Goal: Task Accomplishment & Management: Manage account settings

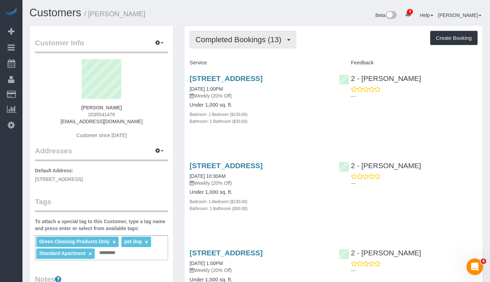
click at [259, 36] on span "Completed Bookings (13)" at bounding box center [239, 39] width 89 height 9
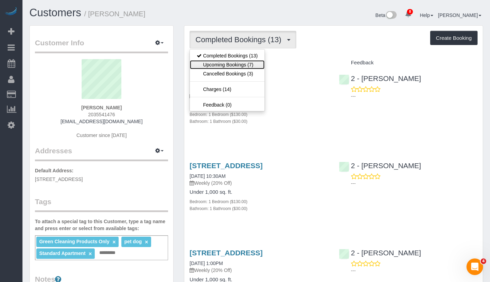
click at [246, 63] on link "Upcoming Bookings (7)" at bounding box center [227, 64] width 75 height 9
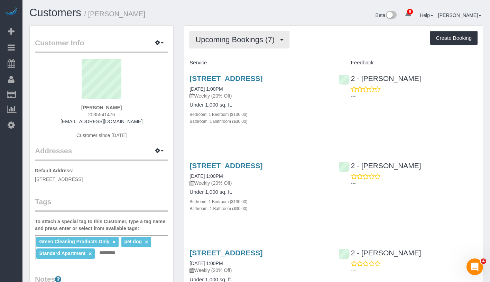
click at [223, 35] on span "Upcoming Bookings (7)" at bounding box center [236, 39] width 83 height 9
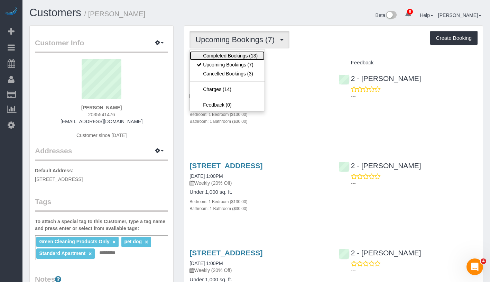
click at [223, 56] on link "Completed Bookings (13)" at bounding box center [227, 55] width 75 height 9
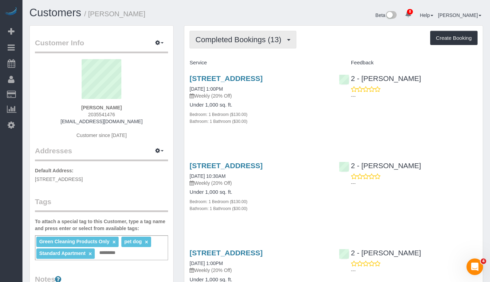
click at [205, 40] on span "Completed Bookings (13)" at bounding box center [239, 39] width 89 height 9
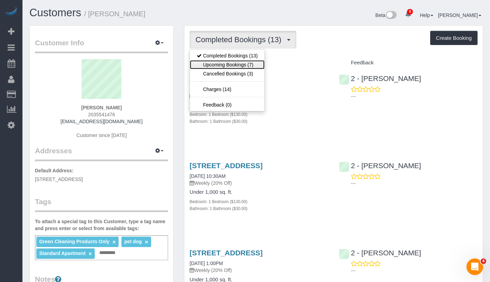
click at [215, 62] on link "Upcoming Bookings (7)" at bounding box center [227, 64] width 75 height 9
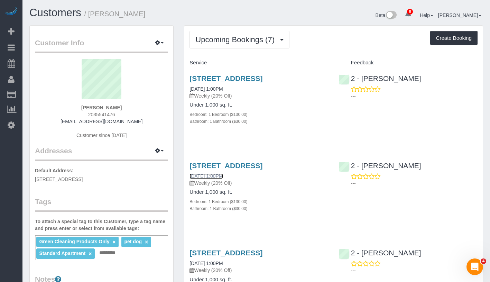
click at [207, 179] on link "[DATE] 1:00PM" at bounding box center [206, 176] width 33 height 6
click at [134, 257] on div "Green Cleaning Products Only × pet dog × Standard Apartment × Add a tag" at bounding box center [101, 247] width 133 height 25
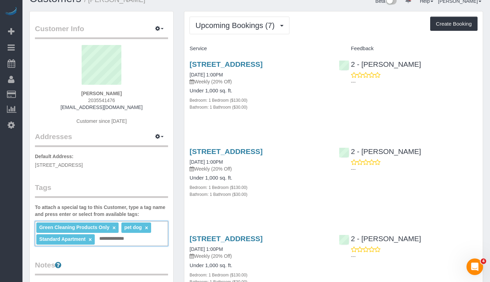
drag, startPoint x: 138, startPoint y: 239, endPoint x: 100, endPoint y: 240, distance: 37.7
click at [100, 240] on input "**********" at bounding box center [118, 238] width 41 height 9
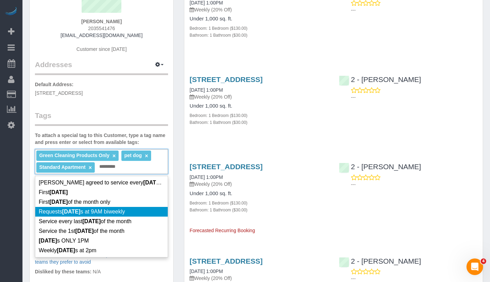
scroll to position [88, 0]
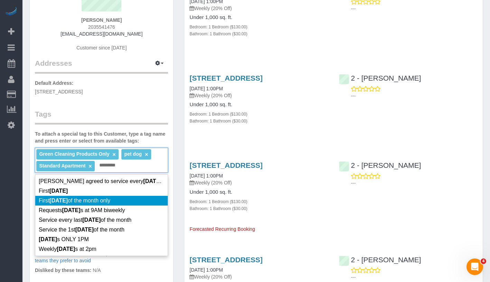
type input "*********"
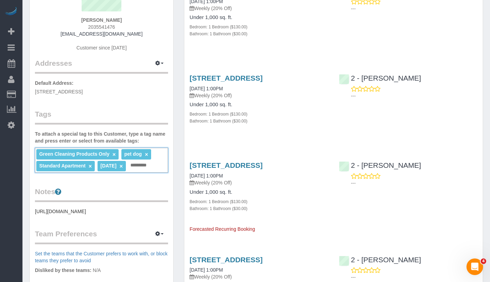
click at [123, 167] on link "×" at bounding box center [121, 166] width 3 height 6
click at [133, 168] on div "Green Cleaning Products Only × pet dog × Standard Apartment × Add a tag" at bounding box center [101, 160] width 133 height 25
type input "**********"
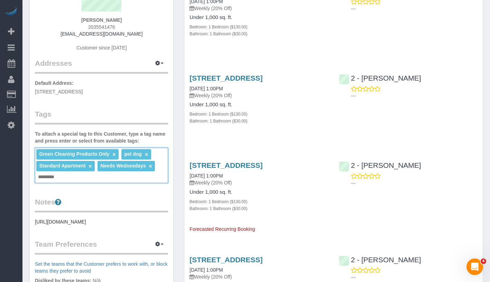
click at [292, 211] on div "90 State Street, Apt 3, Brooklyn, NY 11201 09/18/2025 1:00PM Weekly (20% Off) U…" at bounding box center [258, 193] width 149 height 77
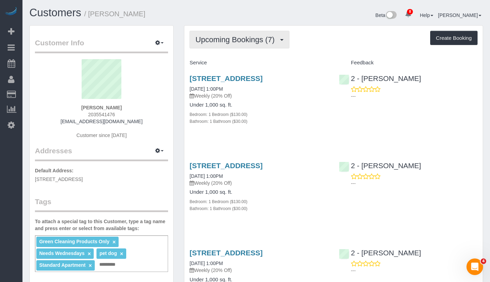
click at [249, 46] on button "Upcoming Bookings (7)" at bounding box center [240, 40] width 100 height 18
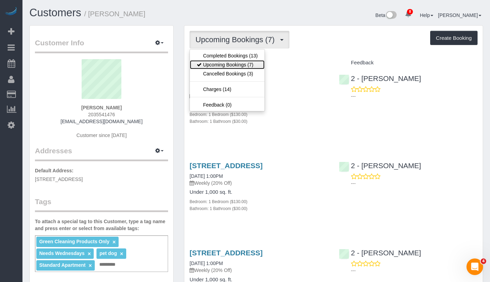
click at [244, 65] on link "Upcoming Bookings (7)" at bounding box center [227, 64] width 75 height 9
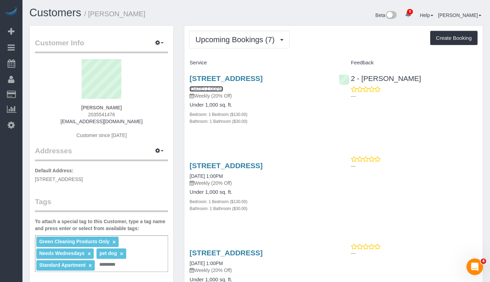
click at [223, 92] on link "09/03/2025 1:00PM" at bounding box center [206, 89] width 33 height 6
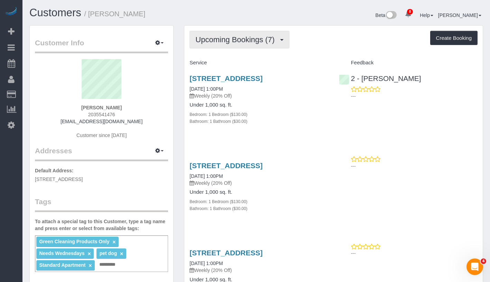
click at [249, 44] on button "Upcoming Bookings (7)" at bounding box center [240, 40] width 100 height 18
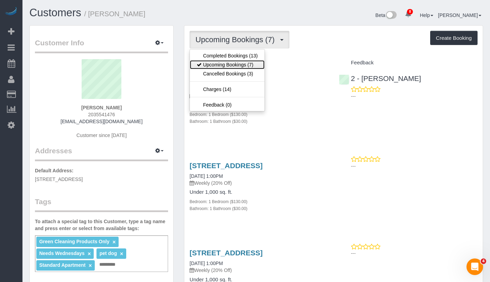
click at [244, 66] on link "Upcoming Bookings (7)" at bounding box center [227, 64] width 75 height 9
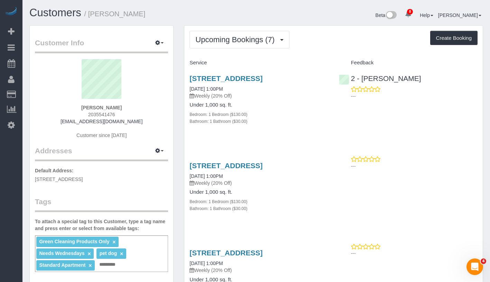
drag, startPoint x: 186, startPoint y: 97, endPoint x: 248, endPoint y: 97, distance: 61.9
click at [248, 97] on div "90 State Street, Apt 3, Brooklyn, NY 11201 09/03/2025 1:00PM Weekly (20% Off) U…" at bounding box center [258, 104] width 149 height 70
copy link "09/03/2025 1:00PM"
drag, startPoint x: 189, startPoint y: 191, endPoint x: 239, endPoint y: 191, distance: 50.5
click at [239, 191] on div "90 State Street, Apt 3, Brooklyn, NY 11201 09/10/2025 1:00PM Weekly (20% Off) U…" at bounding box center [258, 191] width 149 height 70
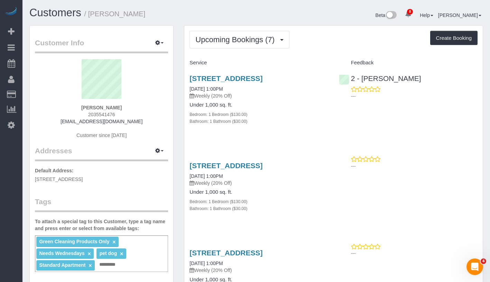
copy link "09/10/2025 1:00PM"
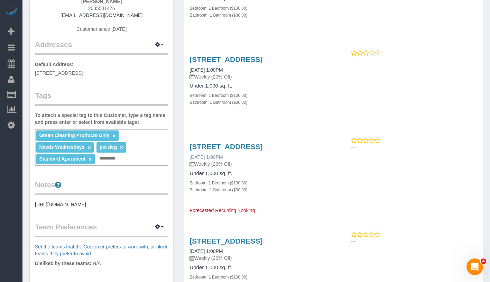
scroll to position [119, 0]
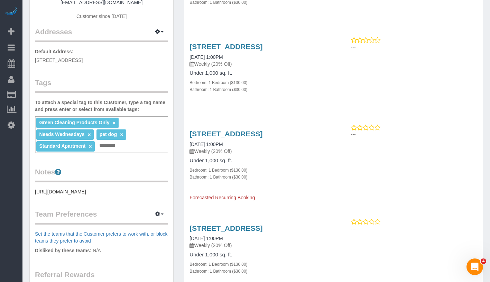
drag, startPoint x: 186, startPoint y: 168, endPoint x: 243, endPoint y: 167, distance: 56.7
click at [243, 167] on div "90 State Street, Apt 3, Brooklyn, NY 11201 09/17/2025 1:00PM Weekly (20% Off) U…" at bounding box center [258, 162] width 149 height 77
copy link "09/17/2025 1:00PM"
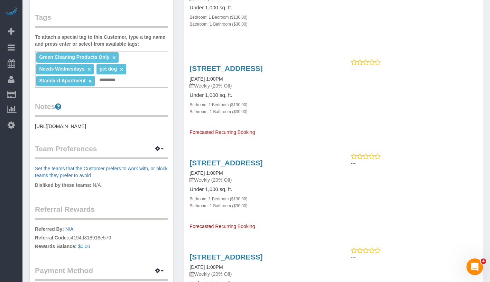
drag, startPoint x: 187, startPoint y: 203, endPoint x: 247, endPoint y: 204, distance: 60.2
click at [247, 204] on div "90 State Street, Apt 3, Brooklyn, NY 11201 09/24/2025 1:00PM Weekly (20% Off) U…" at bounding box center [258, 191] width 149 height 77
copy link "09/24/2025 1:00PM"
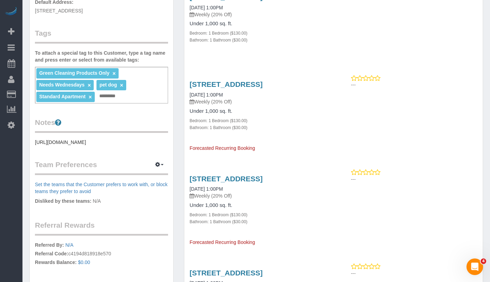
scroll to position [0, 0]
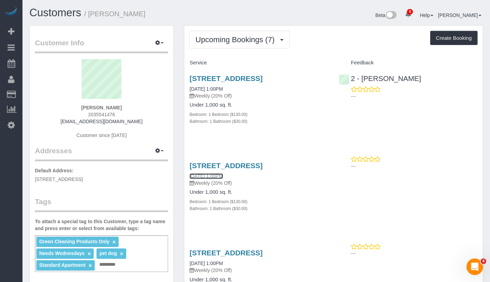
click at [212, 179] on link "09/10/2025 1:00PM" at bounding box center [206, 176] width 33 height 6
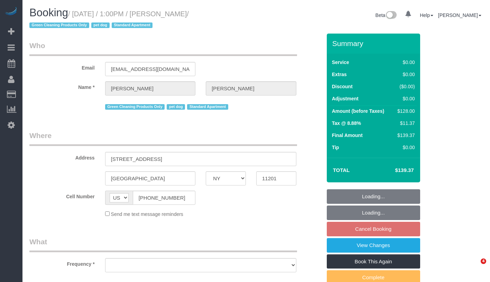
select select "NY"
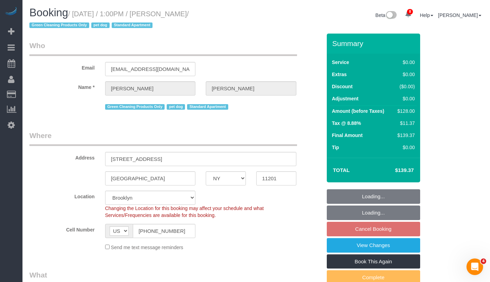
select select "object:805"
select select "string:stripe-pm_1RN3sH4VGloSiKo7cD90aCm4"
select select "1"
select select "number:57"
select select "number:74"
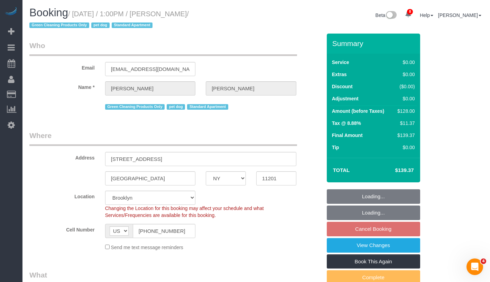
select select "number:13"
select select "number:7"
select select "object:995"
select select "spot6"
select select "1"
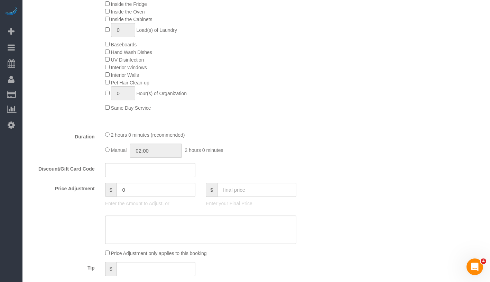
scroll to position [526, 0]
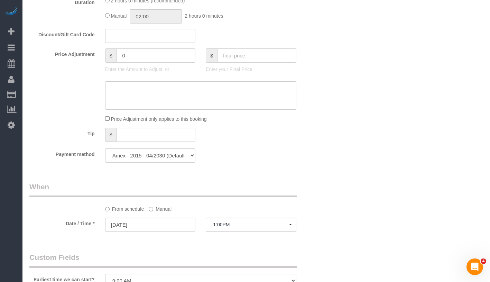
click at [159, 212] on sui-booking-spot "From schedule Manual Date / Time * [DATE] 1:00PM [DATE] 8:00AM 9:00AM 10:00AM 1…" at bounding box center [175, 208] width 292 height 52
click at [159, 209] on label "Manual" at bounding box center [160, 207] width 23 height 9
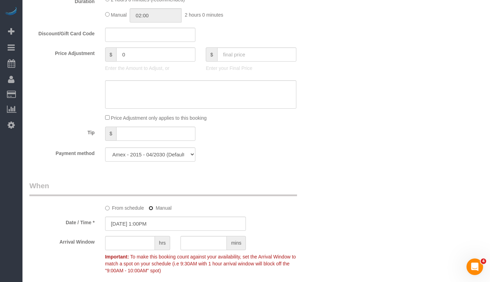
scroll to position [540, 0]
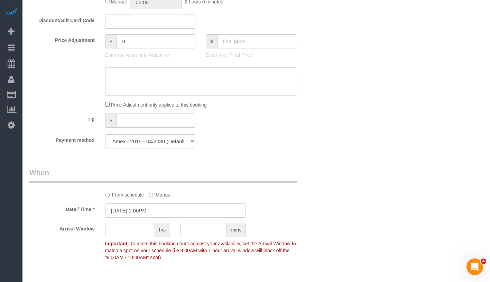
click at [179, 210] on input "09/11/2025 1:00PM" at bounding box center [175, 210] width 141 height 14
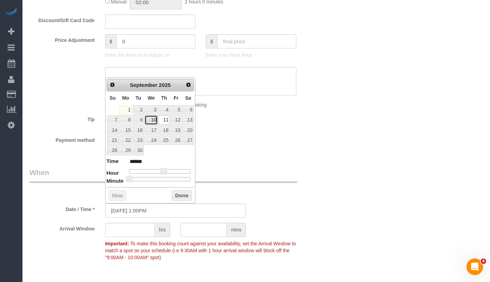
click at [149, 120] on link "10" at bounding box center [151, 119] width 13 height 9
type input "09/10/2025 1:00PM"
click at [187, 197] on button "Done" at bounding box center [182, 195] width 20 height 11
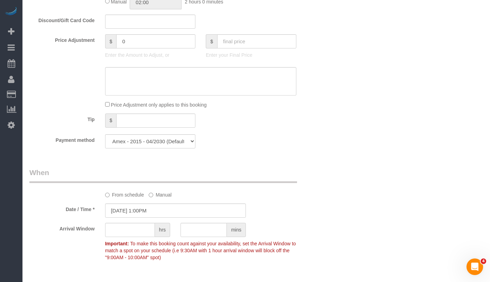
scroll to position [869, 0]
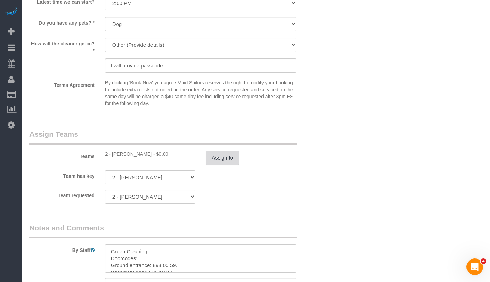
click at [221, 159] on button "Assign to" at bounding box center [222, 157] width 33 height 15
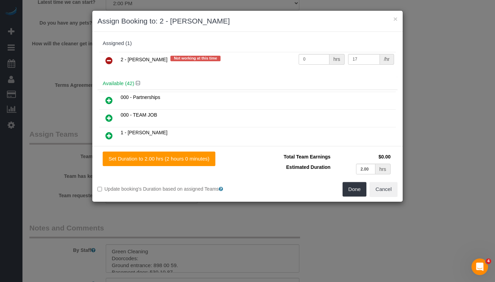
click at [108, 58] on icon at bounding box center [109, 60] width 7 height 8
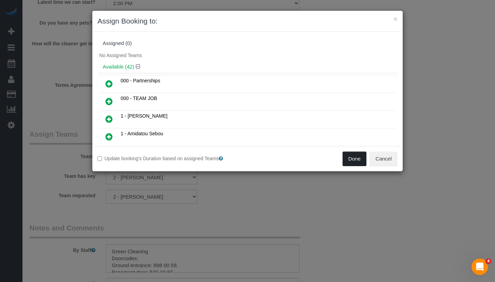
click at [358, 160] on button "Done" at bounding box center [355, 159] width 24 height 15
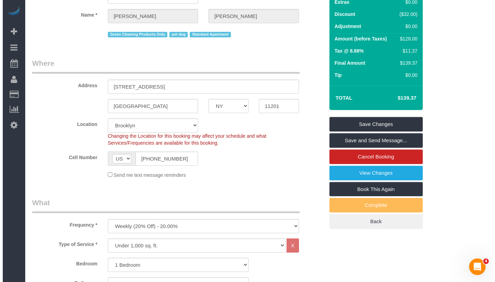
scroll to position [0, 0]
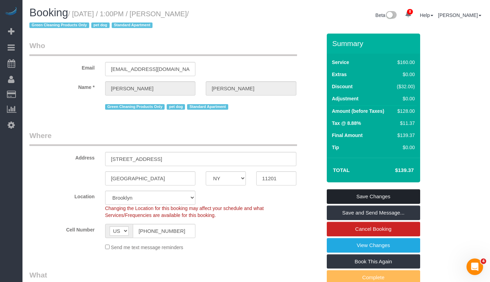
click at [406, 193] on link "Save Changes" at bounding box center [373, 196] width 93 height 15
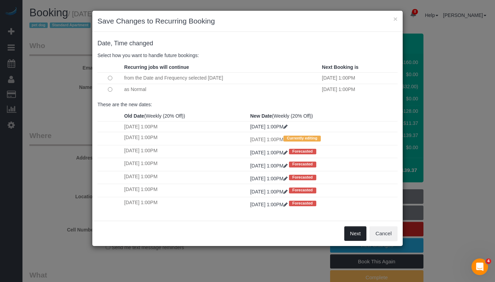
click at [359, 238] on button "Next" at bounding box center [356, 233] width 22 height 15
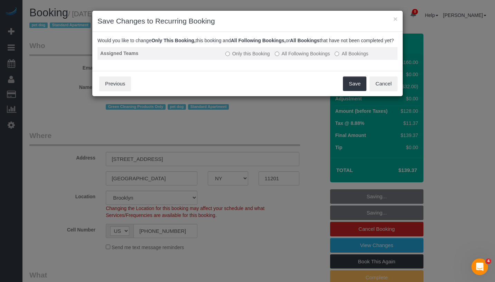
click at [286, 57] on label "All Following Bookings" at bounding box center [302, 53] width 55 height 7
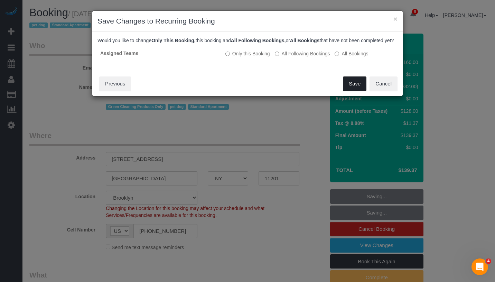
click at [357, 91] on button "Save" at bounding box center [355, 83] width 24 height 15
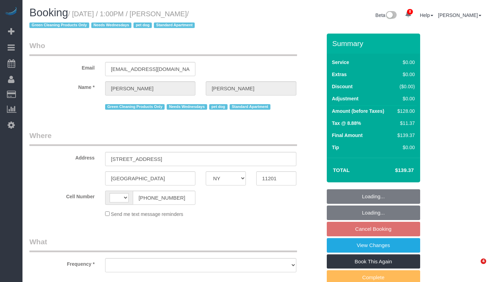
select select "NY"
select select "string:US"
select select "object:680"
click at [197, 16] on small "/ September 03, 2025 / 1:00PM / Jennifer Alpert / Green Cleaning Products Only …" at bounding box center [112, 19] width 167 height 19
select select "string:stripe-pm_1RN3sH4VGloSiKo7cD90aCm4"
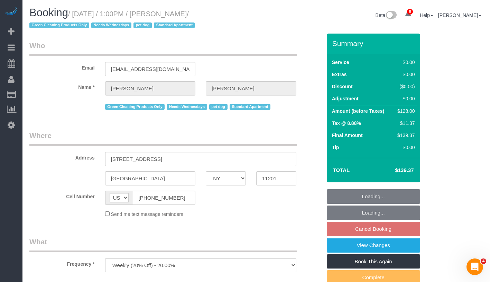
select select "1"
select select "spot6"
select select "number:57"
select select "number:74"
select select "number:13"
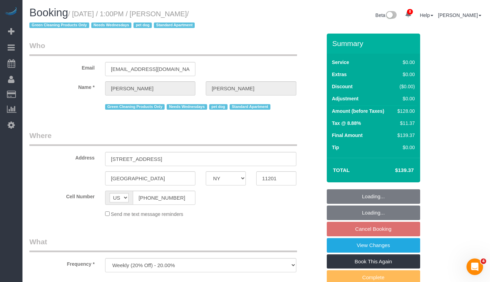
select select "number:7"
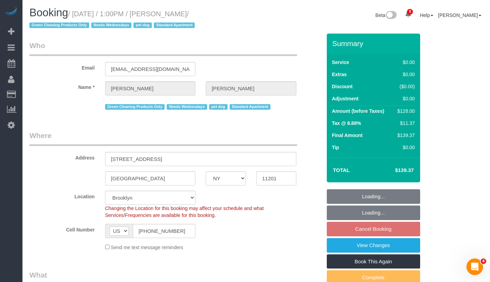
select select "object:1339"
select select "1"
select select "spot65"
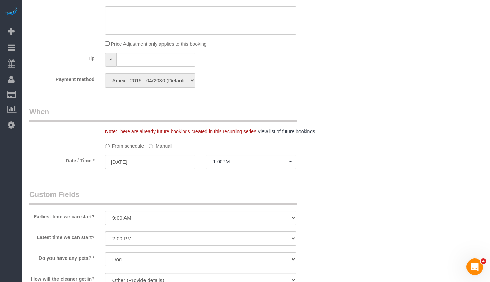
scroll to position [842, 0]
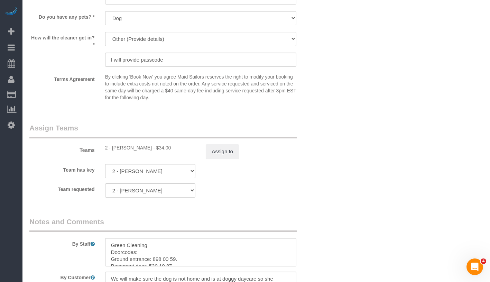
drag, startPoint x: 112, startPoint y: 148, endPoint x: 154, endPoint y: 148, distance: 42.2
click at [154, 148] on div "2 - Katherine Poveda - $34.00" at bounding box center [150, 147] width 91 height 7
copy div "Katherine Poveda -"
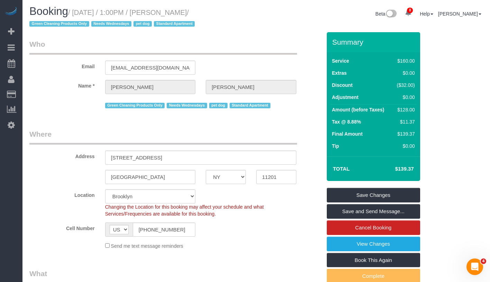
scroll to position [0, 0]
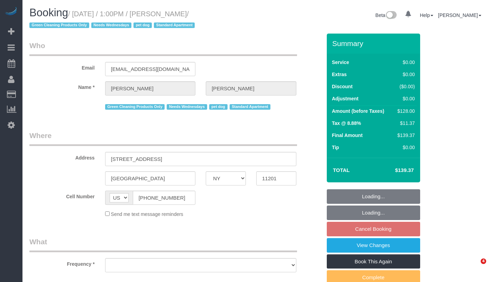
select select "NY"
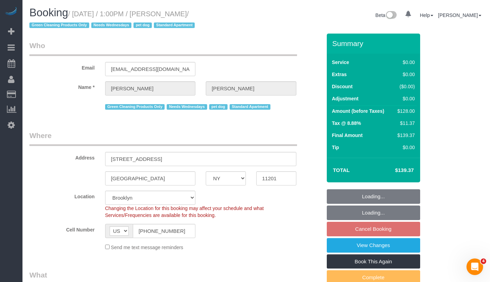
select select "string:stripe-pm_1RN3sH4VGloSiKo7cD90aCm4"
select select "1"
select select "object:803"
select select "spot6"
select select "number:57"
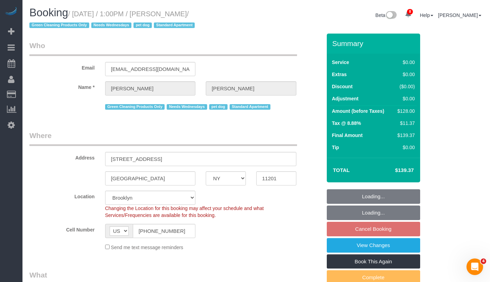
select select "number:74"
select select "number:13"
select select "number:7"
select select "1"
select select "object:1364"
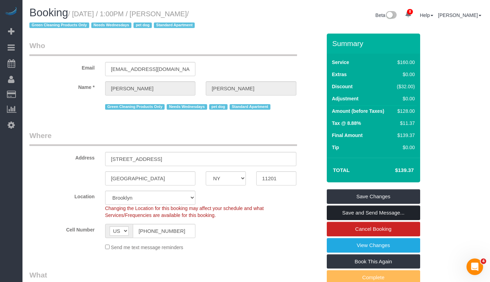
click at [406, 211] on link "Save and Send Message..." at bounding box center [373, 213] width 93 height 15
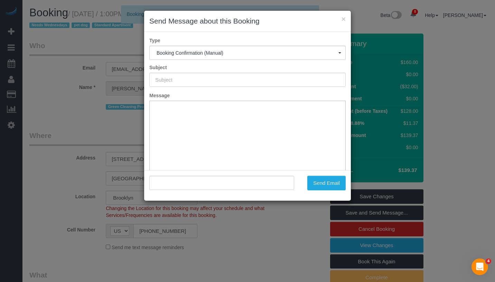
type input "Cleaning Confirmed for 09/10/2025 at 1:00pm"
type input ""Jennifer Alpert" <jennyalpert9@gmail.com>"
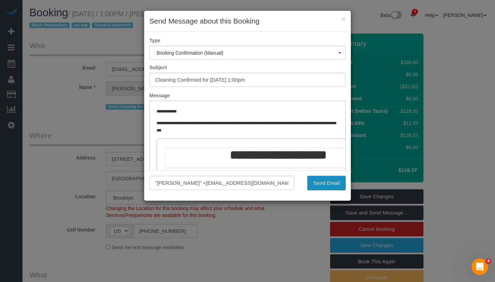
click at [329, 182] on button "Send Email" at bounding box center [327, 183] width 38 height 15
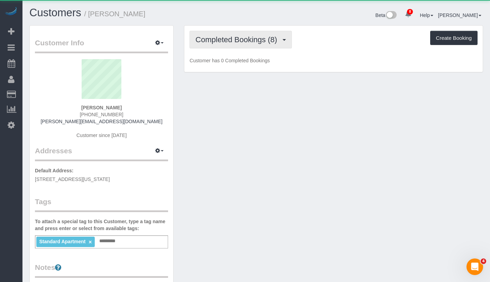
click at [248, 39] on span "Completed Bookings (8)" at bounding box center [237, 39] width 85 height 9
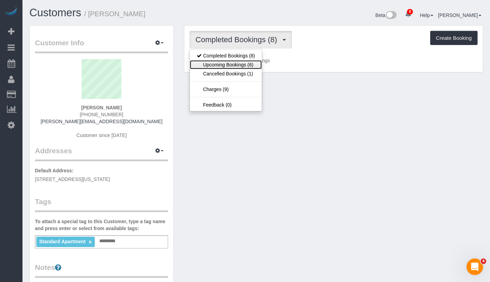
click at [242, 63] on link "Upcoming Bookings (6)" at bounding box center [226, 64] width 72 height 9
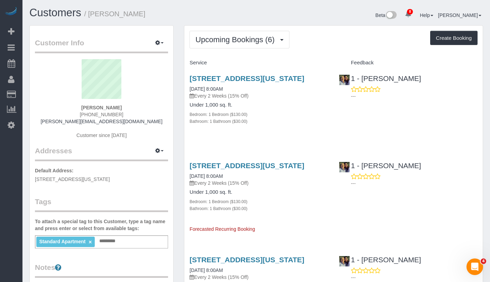
click at [272, 36] on span "Upcoming Bookings (6)" at bounding box center [236, 39] width 83 height 9
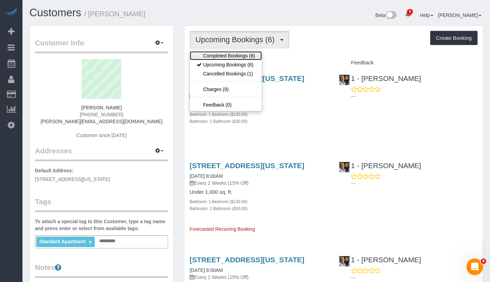
click at [253, 54] on link "Completed Bookings (8)" at bounding box center [226, 55] width 72 height 9
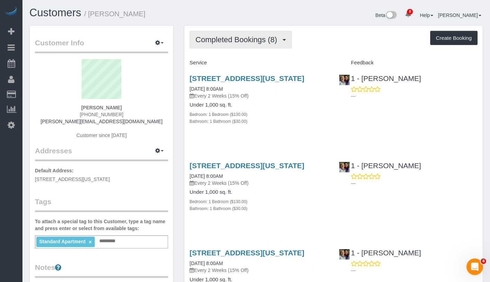
click at [256, 36] on span "Completed Bookings (8)" at bounding box center [237, 39] width 85 height 9
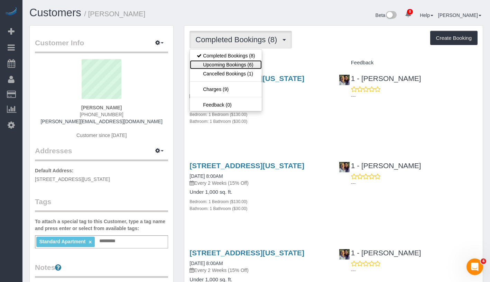
click at [240, 67] on link "Upcoming Bookings (6)" at bounding box center [226, 64] width 72 height 9
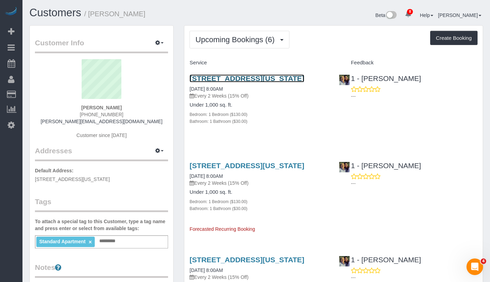
click at [285, 78] on link "66 Pearl Street, Apt.506, New York, NY 10004" at bounding box center [247, 78] width 115 height 8
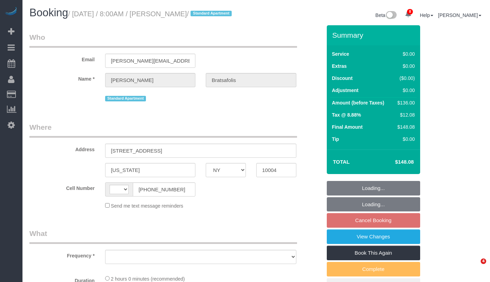
select select "NY"
select select "number:56"
select select "number:69"
select select "number:14"
select select "number:7"
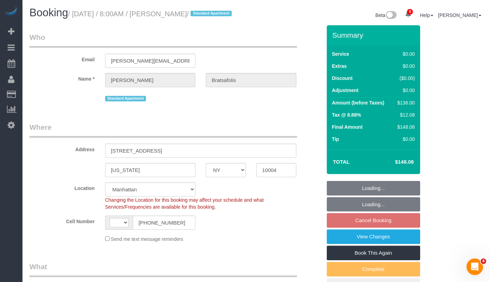
select select "string:[GEOGRAPHIC_DATA]"
select select "object:942"
select select "string:stripe-pm_1R8T9v4VGloSiKo7wGyVcD3b"
select select "1"
select select "object:987"
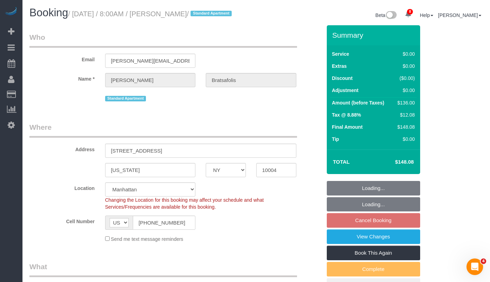
select select "spot1"
select select "1"
click at [414, 244] on link "View Changes" at bounding box center [373, 236] width 93 height 15
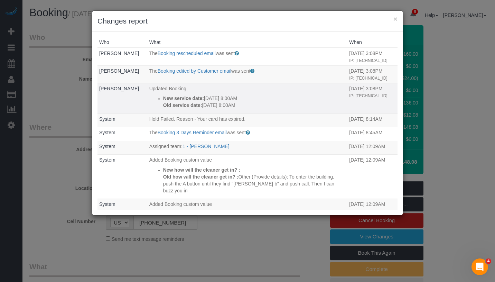
drag, startPoint x: 249, startPoint y: 121, endPoint x: 158, endPoint y: 110, distance: 92.1
click at [158, 109] on ul "New service date: [DATE] 8:00AM Old service date: [DATE] 8:00AM" at bounding box center [247, 102] width 197 height 14
copy div "New service date: [DATE] 8:00AM Old service date: [DATE] 8:00AM"
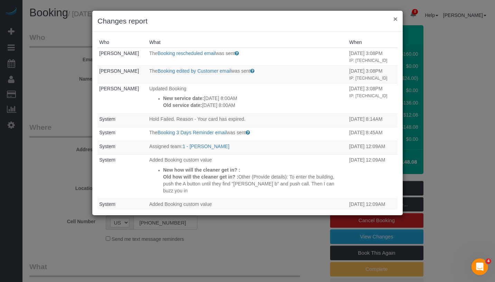
click at [395, 18] on button "×" at bounding box center [396, 18] width 4 height 7
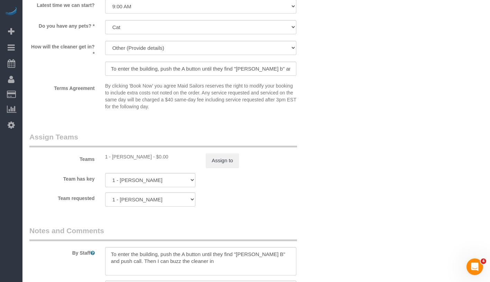
scroll to position [869, 0]
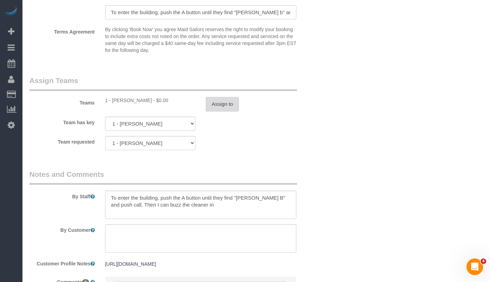
click at [219, 111] on button "Assign to" at bounding box center [222, 104] width 33 height 15
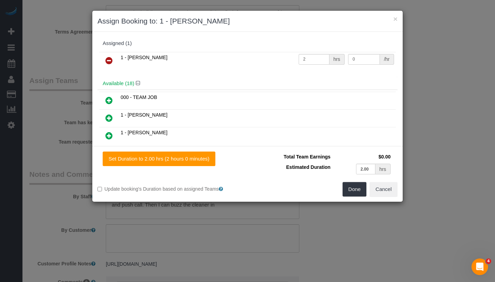
click at [105, 63] on link at bounding box center [109, 61] width 16 height 14
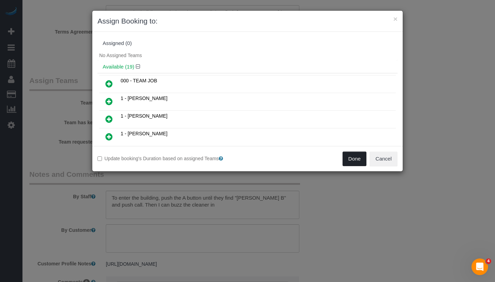
click at [351, 159] on button "Done" at bounding box center [355, 159] width 24 height 15
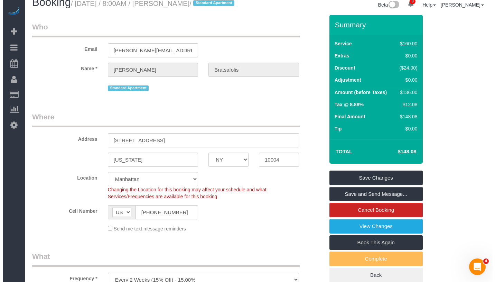
scroll to position [0, 0]
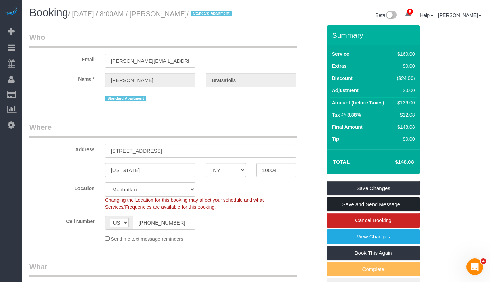
click at [404, 211] on link "Save and Send Message..." at bounding box center [373, 204] width 93 height 15
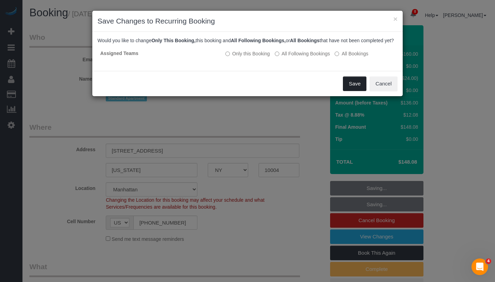
click at [358, 91] on button "Save" at bounding box center [355, 83] width 24 height 15
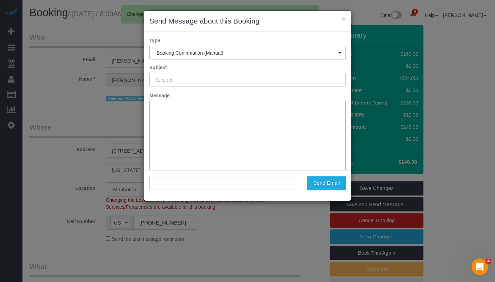
type input "Cleaning Confirmed for 09/17/2025 at 8:00am"
type input ""Alex Bratsafolis" <alex.bratsafolis@gmail.com>"
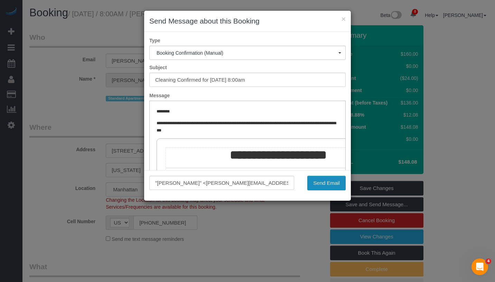
click at [335, 184] on button "Send Email" at bounding box center [327, 183] width 38 height 15
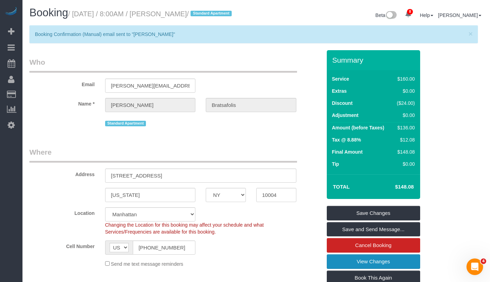
click at [404, 267] on link "View Changes" at bounding box center [373, 261] width 93 height 15
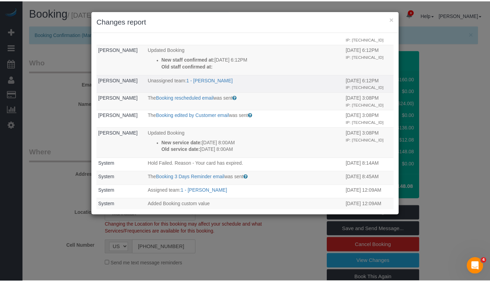
scroll to position [23, 0]
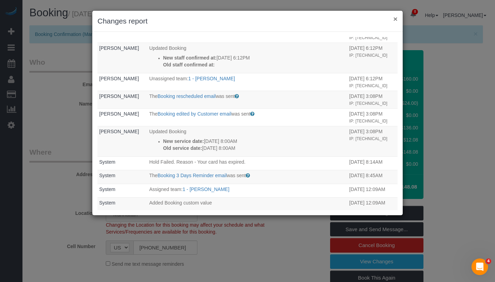
click at [394, 19] on button "×" at bounding box center [396, 18] width 4 height 7
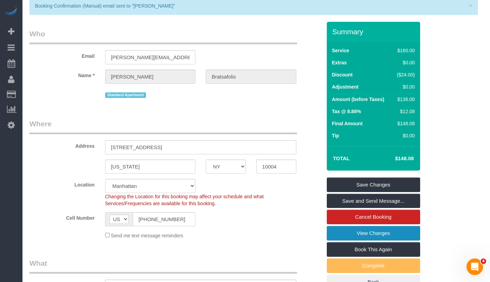
scroll to position [0, 0]
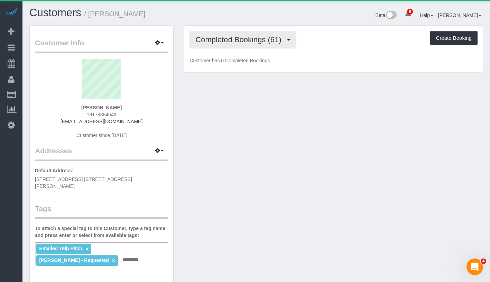
click at [263, 42] on span "Completed Bookings (61)" at bounding box center [239, 39] width 89 height 9
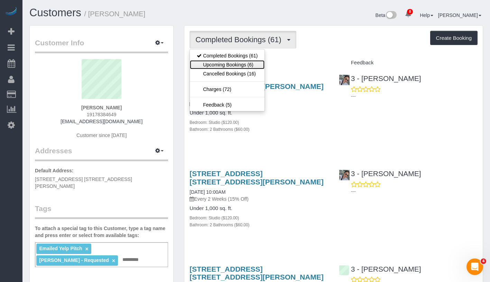
click at [254, 62] on link "Upcoming Bookings (6)" at bounding box center [227, 64] width 75 height 9
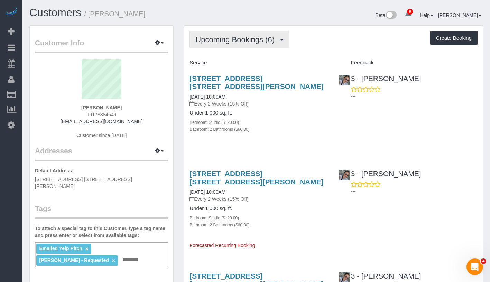
click at [253, 46] on button "Upcoming Bookings (6)" at bounding box center [240, 40] width 100 height 18
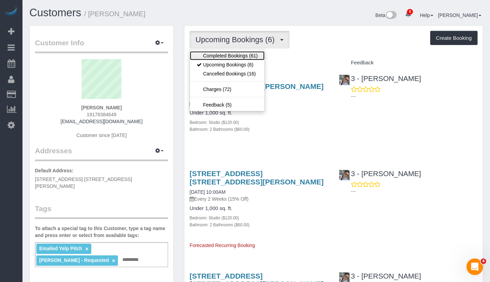
click at [246, 56] on link "Completed Bookings (61)" at bounding box center [227, 55] width 75 height 9
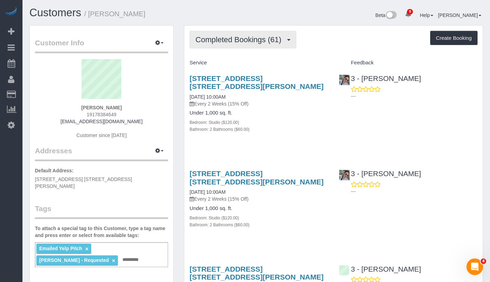
click at [260, 37] on span "Completed Bookings (61)" at bounding box center [239, 39] width 89 height 9
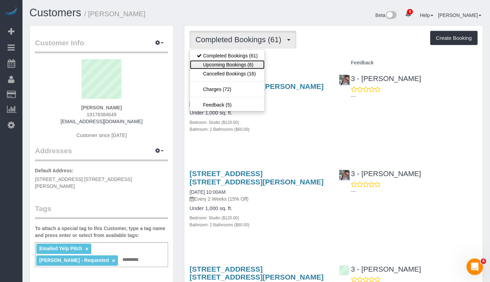
click at [241, 64] on link "Upcoming Bookings (6)" at bounding box center [227, 64] width 75 height 9
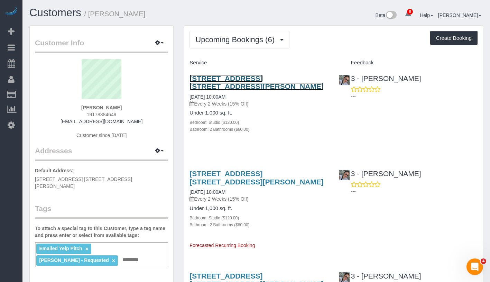
click at [300, 79] on link "[STREET_ADDRESS] [STREET_ADDRESS][PERSON_NAME]" at bounding box center [257, 82] width 134 height 16
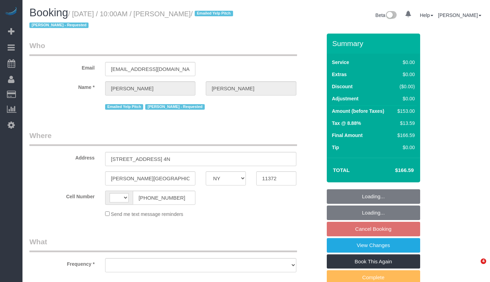
select select "NY"
select select "string:US"
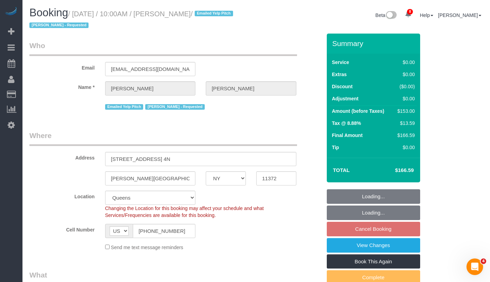
select select "object:702"
select select "string:stripe-pm_1JDWDm4VGloSiKo7oIyGWjZ6"
select select "spot3"
select select "number:89"
select select "number:90"
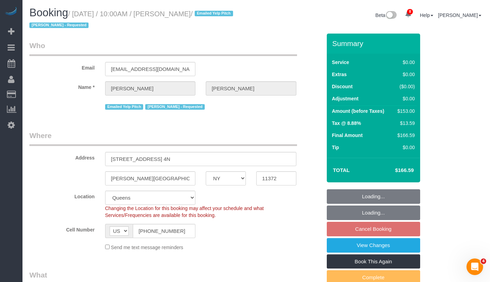
select select "number:15"
select select "number:5"
select select "2"
click at [394, 245] on link "View Changes" at bounding box center [373, 245] width 93 height 15
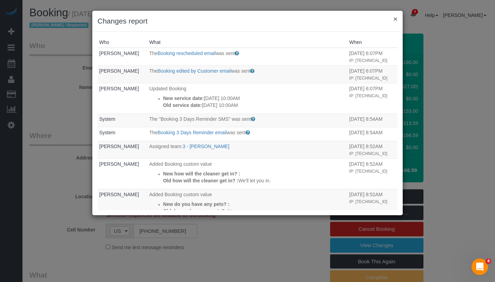
click at [395, 17] on button "×" at bounding box center [396, 18] width 4 height 7
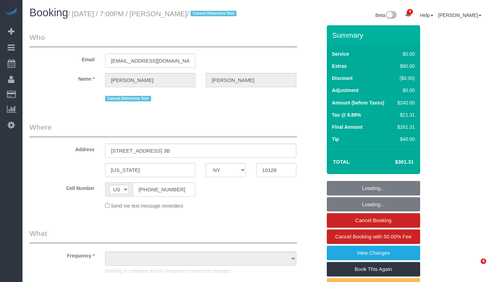
select select "NY"
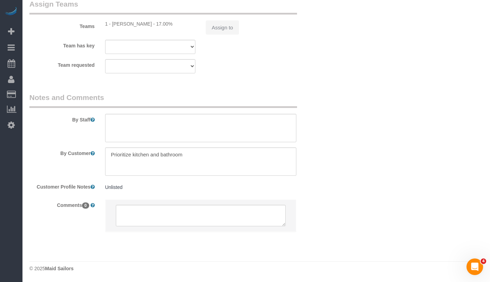
select select "object:804"
select select "string:stripe-pm_1S2FzK4VGloSiKo7GyNaYLUv"
select select "1"
select select "spot1"
select select "number:89"
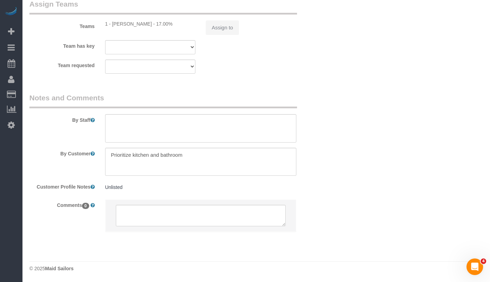
select select "number:90"
select select "number:15"
select select "number:5"
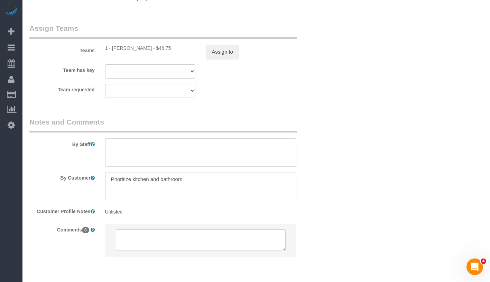
scroll to position [962, 0]
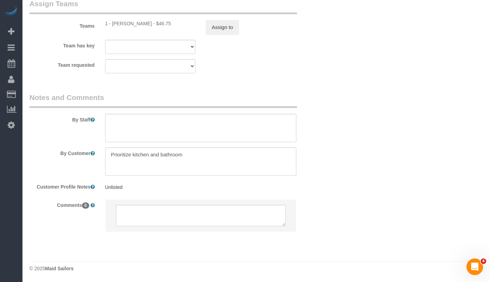
select select "object:1355"
select select "1"
drag, startPoint x: 112, startPoint y: 26, endPoint x: 144, endPoint y: 25, distance: 32.2
click at [144, 25] on div "1 - [PERSON_NAME] - $46.75" at bounding box center [150, 23] width 91 height 7
copy div "[PERSON_NAME]"
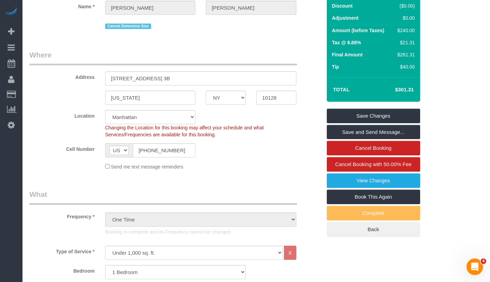
scroll to position [0, 0]
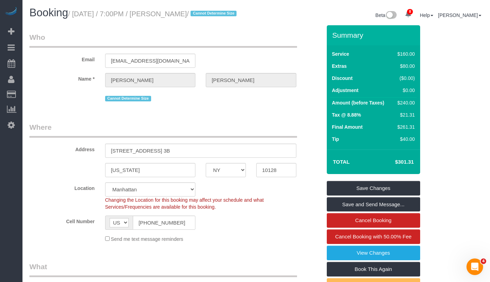
drag, startPoint x: 77, startPoint y: 13, endPoint x: 205, endPoint y: 16, distance: 128.4
click at [210, 15] on small "/ August 31, 2025 / 7:00PM / Alexandra Scharf / Cannot Determine Size" at bounding box center [153, 14] width 171 height 8
drag, startPoint x: 78, startPoint y: 15, endPoint x: 219, endPoint y: 18, distance: 141.2
click at [219, 18] on small "/ August 31, 2025 / 7:00PM / Alexandra Scharf / Cannot Determine Size" at bounding box center [153, 14] width 171 height 8
copy small "August 31, 2025 / 7:00PM / Alexandra Scharf"
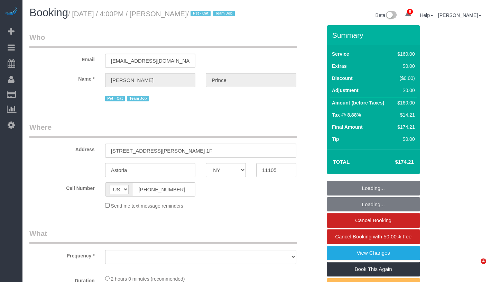
select select "NY"
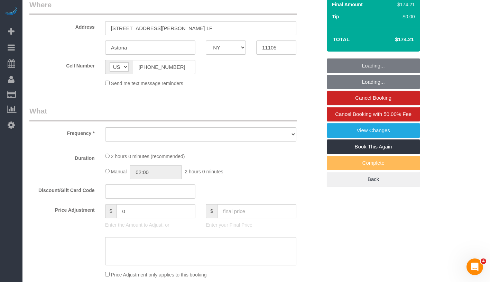
select select "object:700"
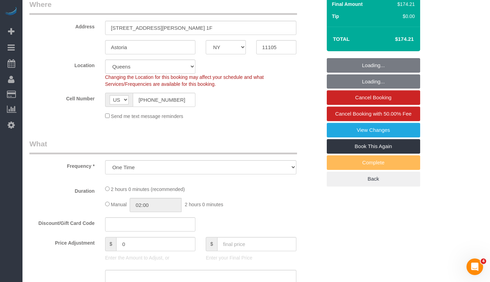
select select "string:stripe-pm_1S2cWC4VGloSiKo74hKUaZZ6"
select select "120"
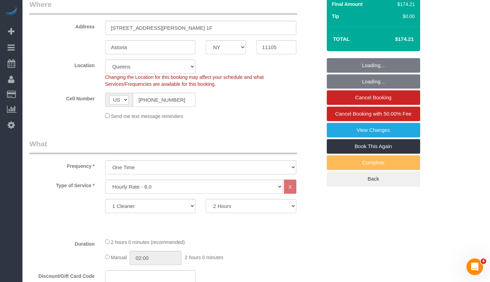
select select "object:853"
select select "spot1"
select select "number:89"
select select "number:90"
select select "number:14"
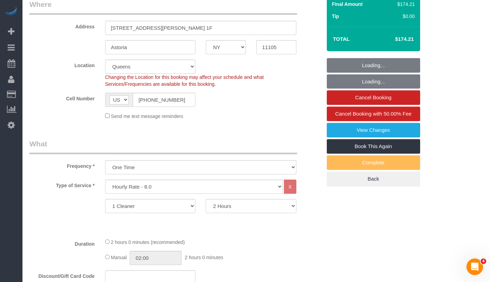
select select "number:5"
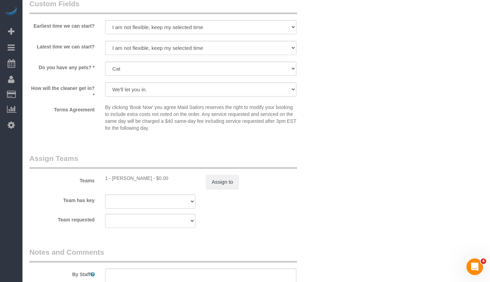
scroll to position [781, 0]
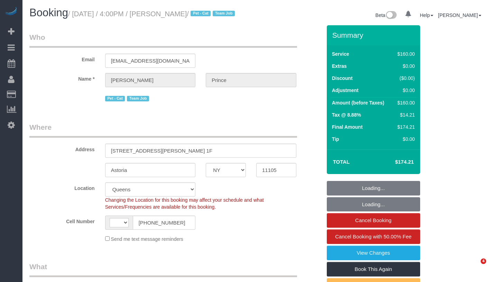
select select "NY"
select select "string:stripe-pm_1S2cWC4VGloSiKo74hKUaZZ6"
select select "number:89"
select select "number:90"
select select "number:14"
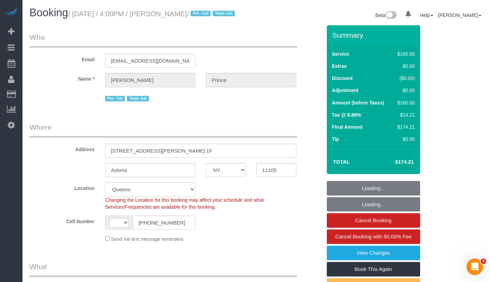
select select "number:5"
select select "string:[GEOGRAPHIC_DATA]"
select select "object:847"
select select "spot1"
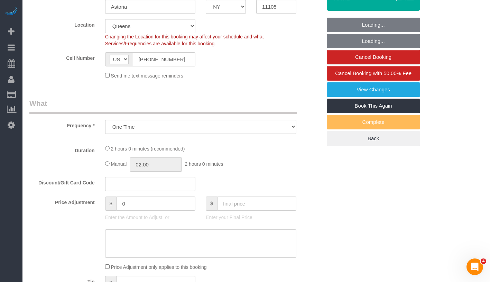
select select "120"
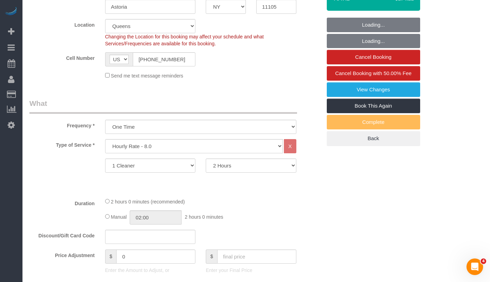
select select "object:1376"
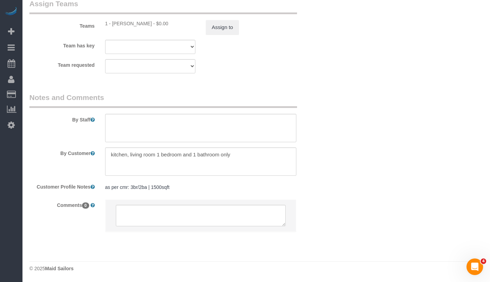
scroll to position [781, 0]
click at [213, 217] on textarea at bounding box center [201, 215] width 170 height 21
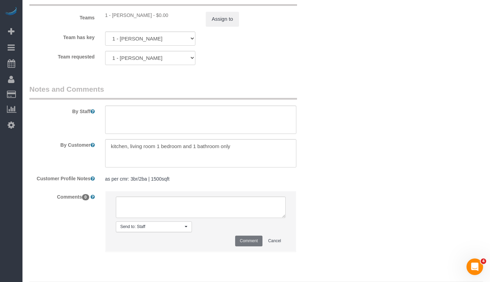
click at [211, 182] on pre "as per cmr: 3br/2ba | 1500sqft" at bounding box center [200, 178] width 191 height 7
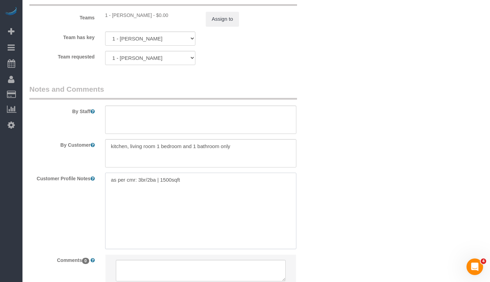
click at [221, 189] on textarea "as per cmr: 3br/2ba | 1500sqft" at bounding box center [200, 211] width 191 height 76
paste textarea "https://maidsailors.slack.com/archives/C5F2ECJCF/p1756756486228349?thread_ts=17…"
type textarea "as per cmr: 3br/2ba | 1500sqft Entrance: https://maidsailors.slack.com/archives…"
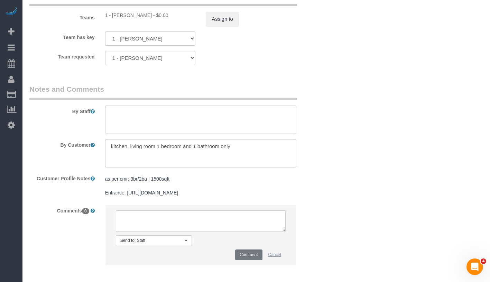
click at [272, 260] on button "Cancel" at bounding box center [275, 254] width 22 height 11
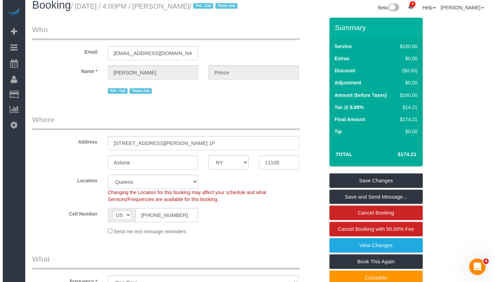
scroll to position [0, 0]
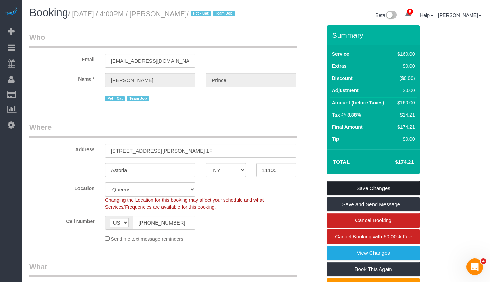
click at [404, 195] on link "Save Changes" at bounding box center [373, 188] width 93 height 15
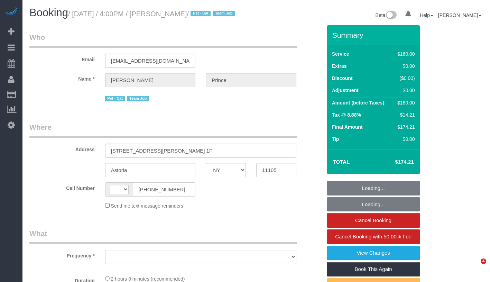
select select "NY"
select select "number:89"
select select "number:90"
select select "number:14"
select select "number:5"
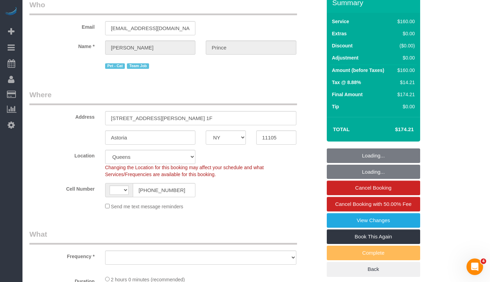
select select "string:[GEOGRAPHIC_DATA]"
select select "string:stripe-pm_1S2cWC4VGloSiKo74hKUaZZ6"
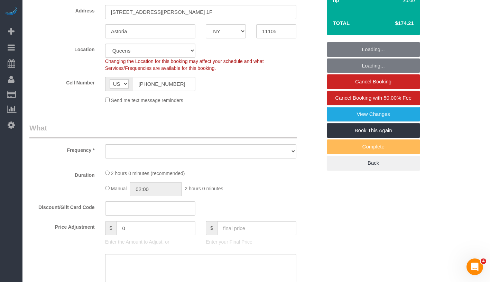
select select "object:847"
select select "spot1"
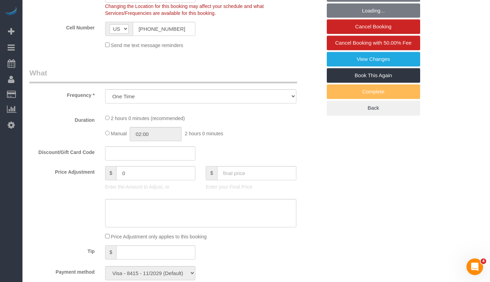
select select "object:1376"
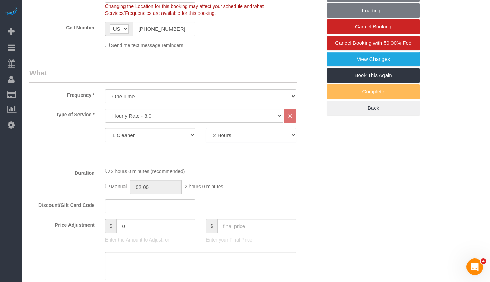
click at [256, 139] on select "1 Hour 1.5 Hour 2 Hours 2.5 Hours 3 Hours 3.5 Hours 4 Hours 4.5 Hours 5 Hours 5…" at bounding box center [251, 135] width 91 height 14
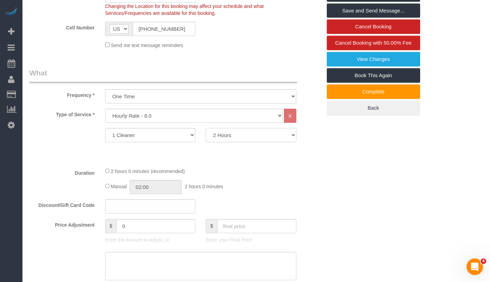
select select "150"
type input "02:30"
select select "spot36"
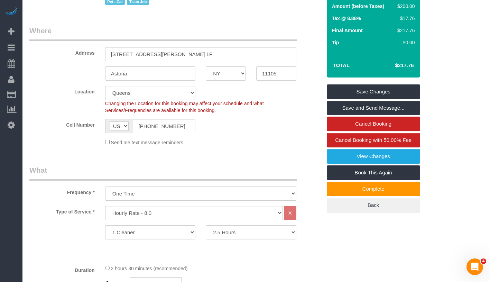
scroll to position [0, 0]
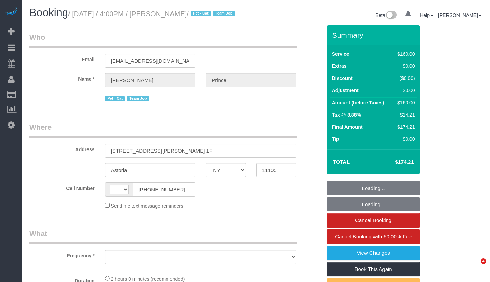
select select "NY"
select select "string:[GEOGRAPHIC_DATA]"
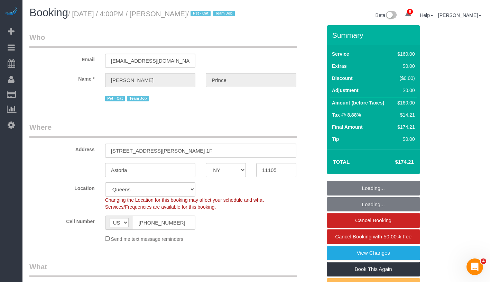
select select "string:stripe-pm_1S2cWC4VGloSiKo74hKUaZZ6"
select select "object:702"
select select "spot1"
select select "number:89"
select select "number:90"
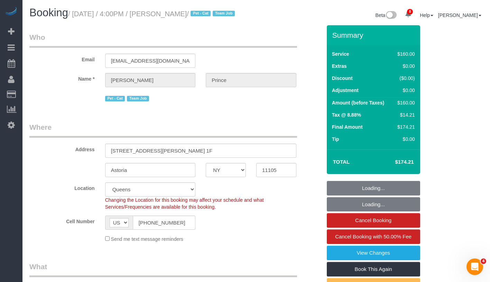
select select "number:14"
select select "number:5"
select select "object:1376"
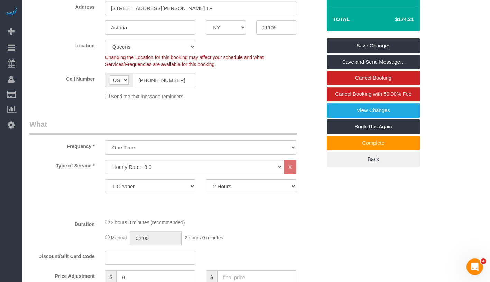
scroll to position [171, 0]
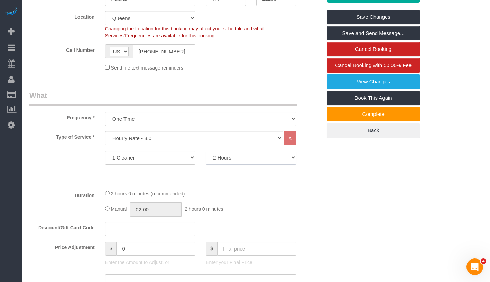
click at [243, 164] on select "1 Hour 1.5 Hour 2 Hours 2.5 Hours 3 Hours 3.5 Hours 4 Hours 4.5 Hours 5 Hours 5…" at bounding box center [251, 157] width 91 height 14
select select "150"
click at [104, 198] on div "2 hours 0 minutes (recommended) Manual 02:00 2 hours 0 minutes" at bounding box center [201, 203] width 202 height 27
select select "spot36"
click at [108, 214] on div "Manual 02:00 2 hours 0 minutes" at bounding box center [200, 209] width 191 height 14
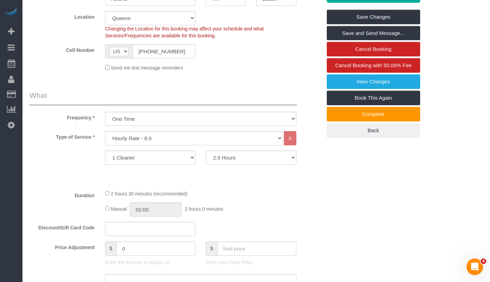
click at [107, 217] on div "Manual 02:00 2 hours 0 minutes" at bounding box center [200, 209] width 191 height 14
type input "02:30"
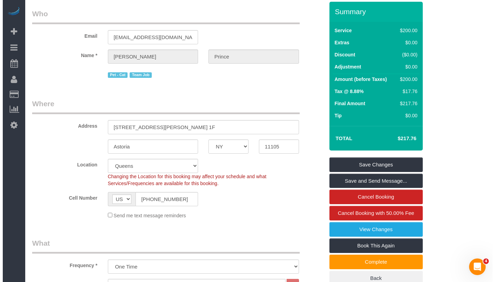
scroll to position [0, 0]
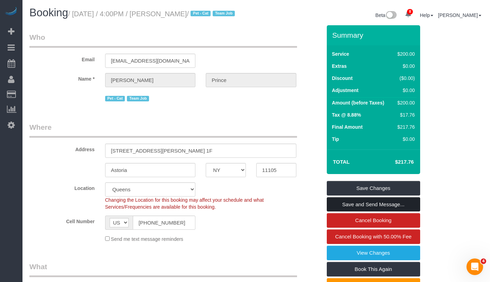
click at [403, 212] on link "Save and Send Message..." at bounding box center [373, 204] width 93 height 15
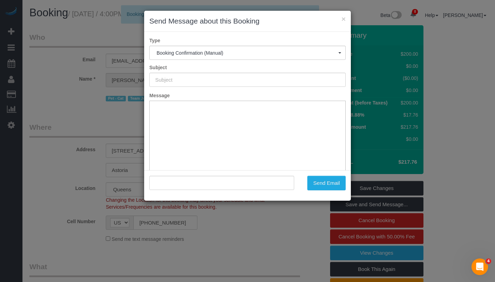
type input "Cleaning Confirmed for 09/01/2025 at 4:00pm"
type input ""Calvin Prince" <princec590@gmail.com>"
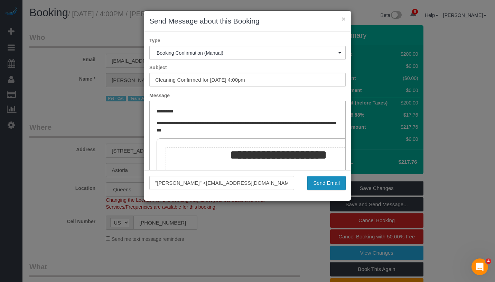
click at [327, 185] on button "Send Email" at bounding box center [327, 183] width 38 height 15
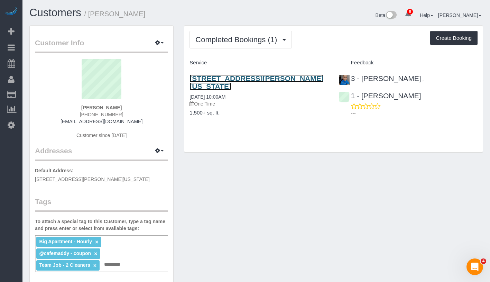
click at [263, 77] on link "[STREET_ADDRESS][PERSON_NAME][US_STATE]" at bounding box center [257, 82] width 134 height 16
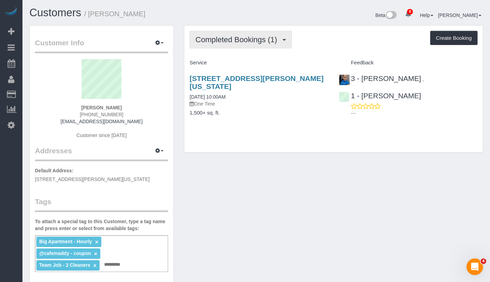
click at [231, 36] on span "Completed Bookings (1)" at bounding box center [237, 39] width 85 height 9
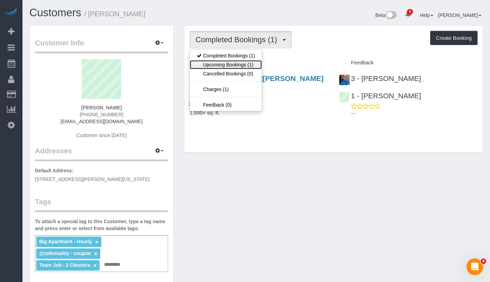
click at [226, 64] on link "Upcoming Bookings (1)" at bounding box center [226, 64] width 72 height 9
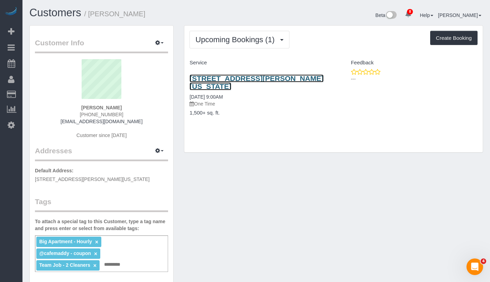
click at [234, 80] on link "[STREET_ADDRESS][PERSON_NAME][US_STATE]" at bounding box center [257, 82] width 134 height 16
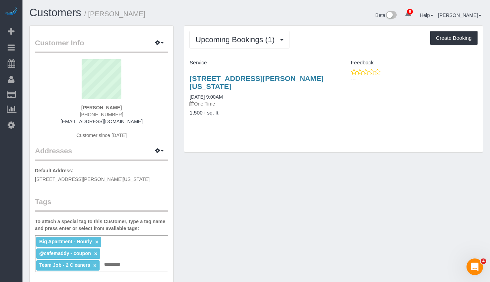
click at [215, 49] on div "Upcoming Bookings (1) Completed Bookings (1) Upcoming Bookings (1) Cancelled Bo…" at bounding box center [333, 89] width 299 height 127
click at [241, 36] on span "Upcoming Bookings (1)" at bounding box center [236, 39] width 83 height 9
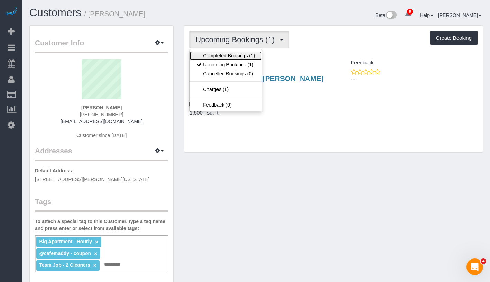
click at [233, 52] on link "Completed Bookings (1)" at bounding box center [226, 55] width 72 height 9
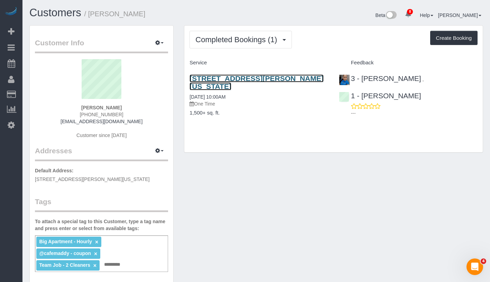
click at [254, 78] on link "50 Murray Street, Apt. 1701, New York, NY 10007" at bounding box center [257, 82] width 134 height 16
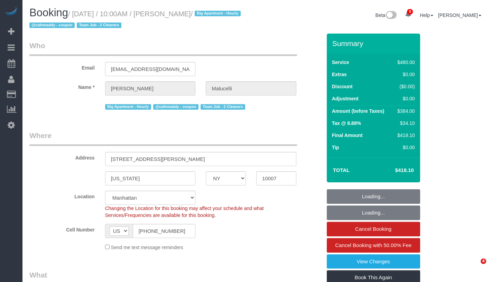
select select "NY"
select select "180"
select select "object:983"
select select "string:stripe-pm_1RDV154VGloSiKo7pRWF5C0u"
select select "spot1"
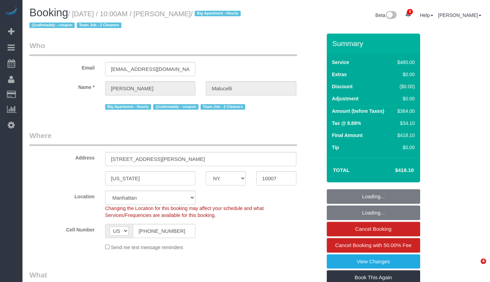
select select "number:58"
select select "number:78"
select select "number:15"
select select "number:5"
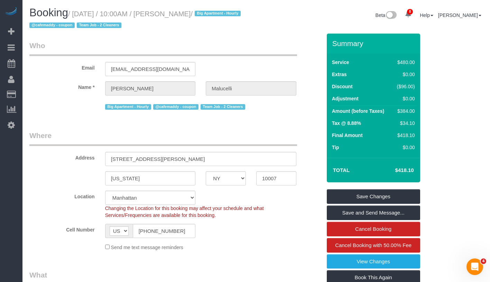
scroll to position [200, 0]
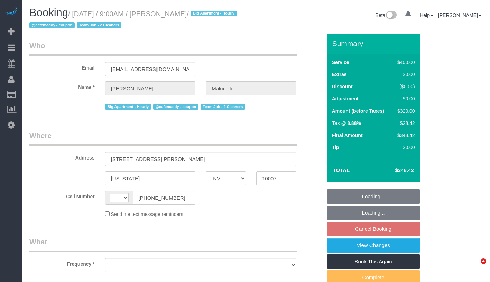
select select "NV"
select select "string:[GEOGRAPHIC_DATA]"
select select "object:694"
select select "150"
select select "string:stripe-pm_1S2ecx4VGloSiKo7WvMfap5Y"
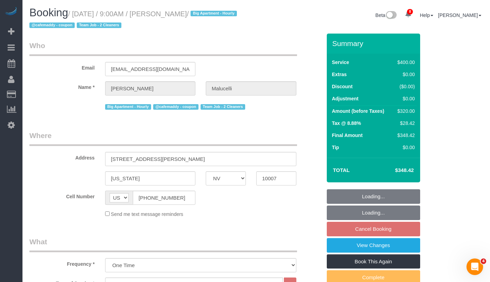
select select "spot2"
select select "number:57"
select select "number:72"
select select "number:15"
select select "number:5"
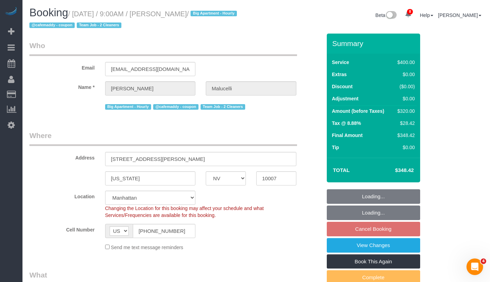
select select "object:1332"
select select "spot59"
click at [141, 161] on input "[STREET_ADDRESS][PERSON_NAME]" at bounding box center [200, 159] width 191 height 14
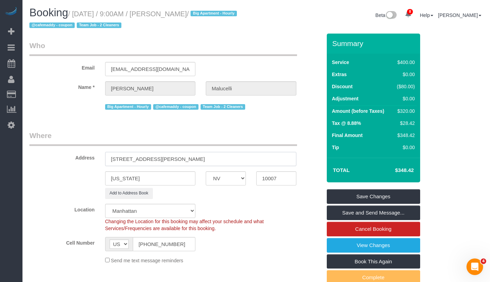
click at [153, 159] on input "50 Murray Street, 1701" at bounding box center [200, 159] width 191 height 14
type input "[STREET_ADDRESS][PERSON_NAME]"
click at [143, 191] on button "Add to Address Book" at bounding box center [129, 193] width 48 height 11
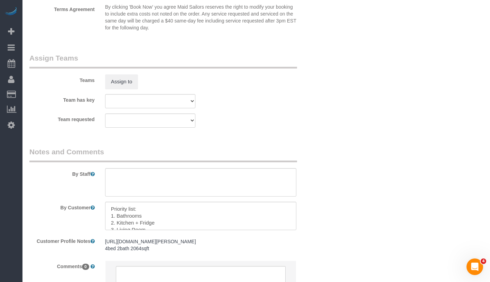
scroll to position [810, 0]
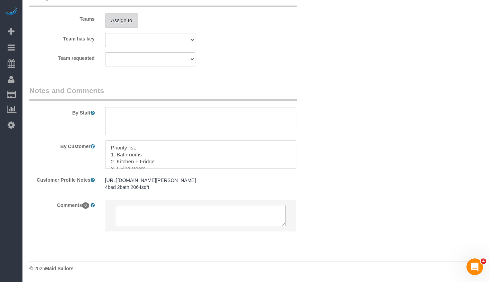
click at [126, 13] on button "Assign to" at bounding box center [121, 20] width 33 height 15
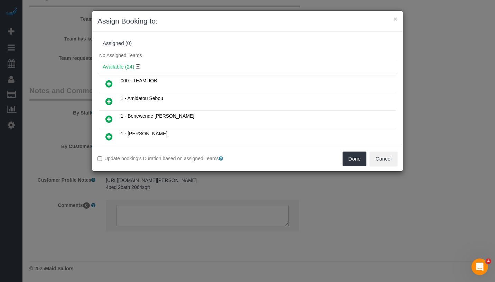
click at [110, 83] on icon at bounding box center [109, 84] width 7 height 8
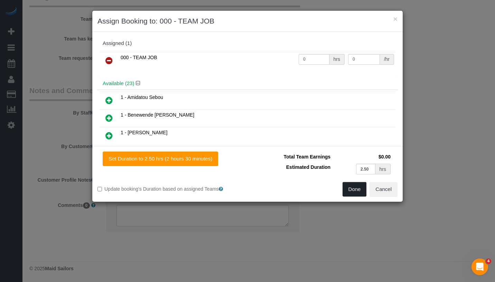
click at [361, 193] on button "Done" at bounding box center [355, 189] width 24 height 15
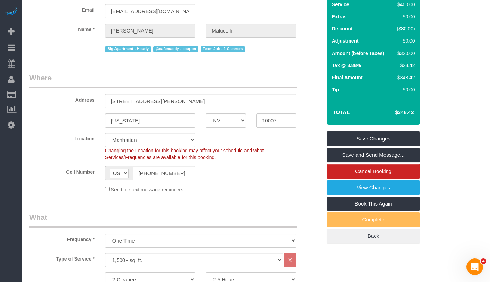
scroll to position [20, 0]
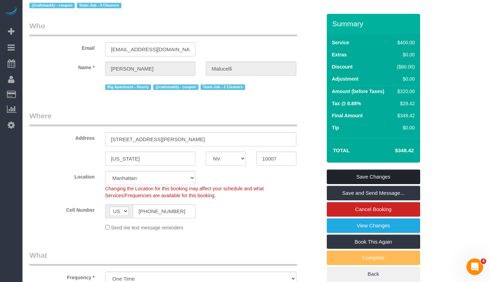
click at [378, 175] on link "Save Changes" at bounding box center [373, 177] width 93 height 15
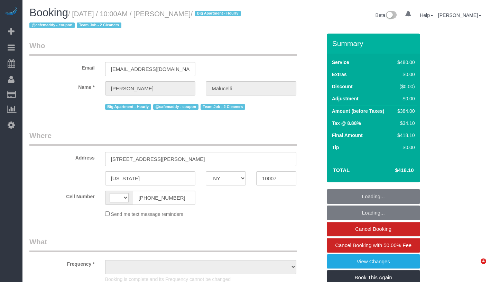
select select "NY"
select select "string:[GEOGRAPHIC_DATA]"
select select "object:734"
select select "string:stripe-pm_1RDV154VGloSiKo7pRWF5C0u"
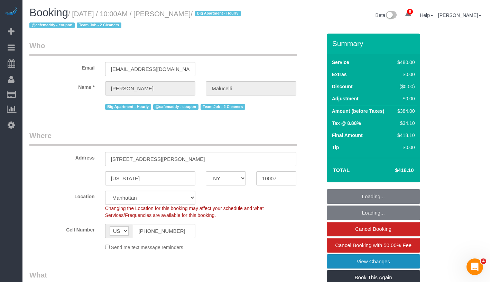
select select "object:740"
click at [411, 264] on link "View Changes" at bounding box center [373, 261] width 93 height 15
select select "180"
select select "number:58"
select select "number:78"
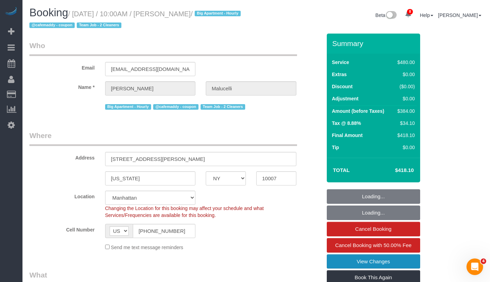
select select "number:15"
select select "number:5"
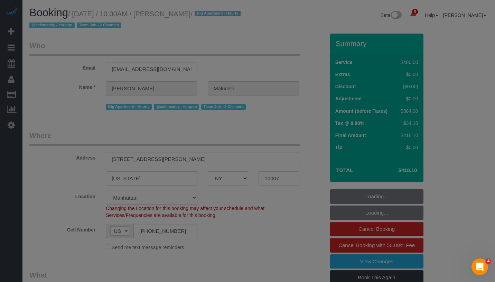
select select "spot1"
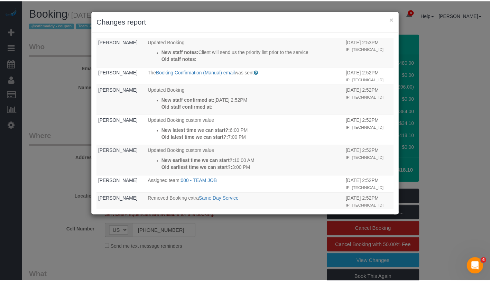
scroll to position [388, 0]
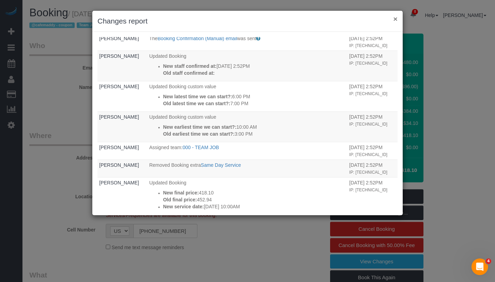
click at [394, 21] on button "×" at bounding box center [396, 18] width 4 height 7
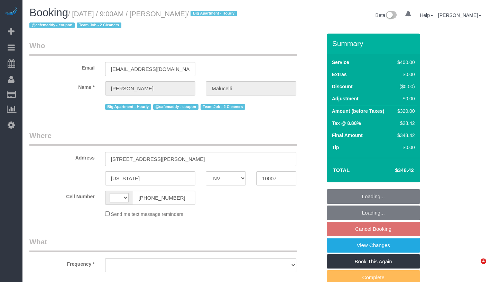
select select "NV"
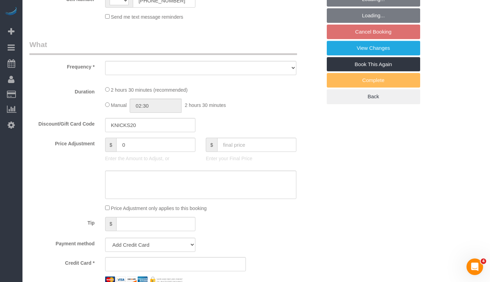
scroll to position [230, 0]
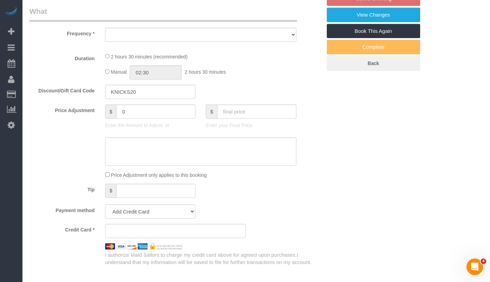
select select "string:[GEOGRAPHIC_DATA]"
select select "object:600"
select select "string:stripe-pm_1S2ecx4VGloSiKo7WvMfap5Y"
select select "number:57"
select select "number:72"
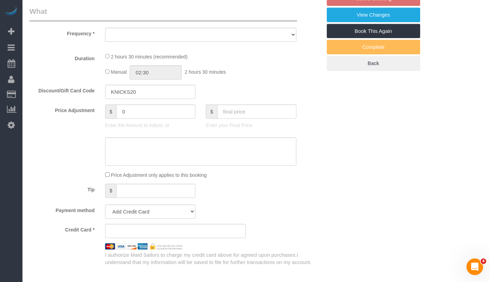
select select "number:15"
select select "number:5"
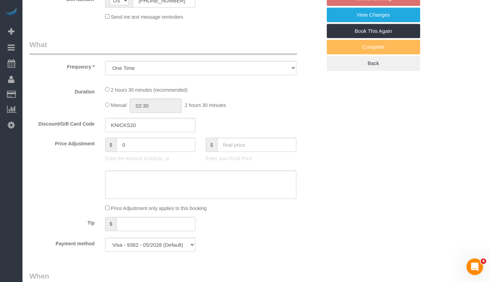
select select "150"
select select "spot2"
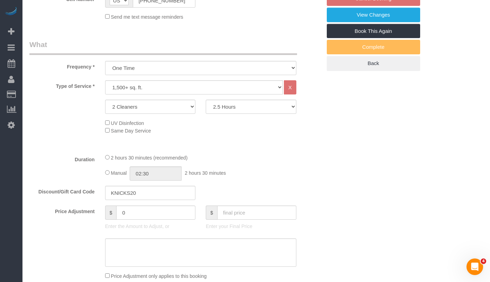
select select "object:1340"
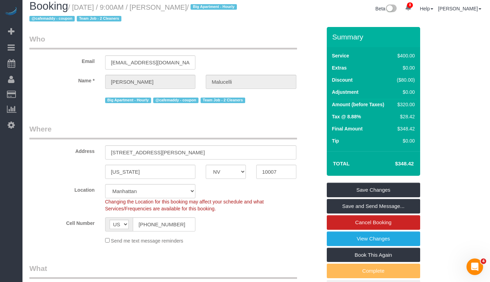
scroll to position [0, 0]
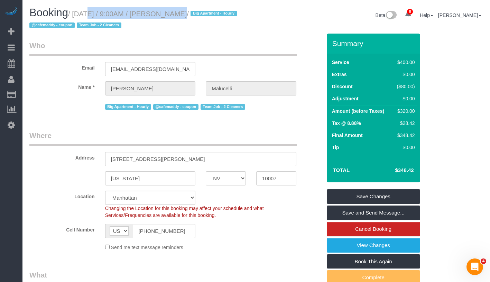
drag, startPoint x: 78, startPoint y: 14, endPoint x: 172, endPoint y: 14, distance: 93.4
click at [172, 14] on small "/ September 05, 2025 / 9:00AM / Rodrigo Malucelli / Big Apartment - Hourly @caf…" at bounding box center [134, 19] width 210 height 19
copy small "September 05, 2025 / 9:00AM"
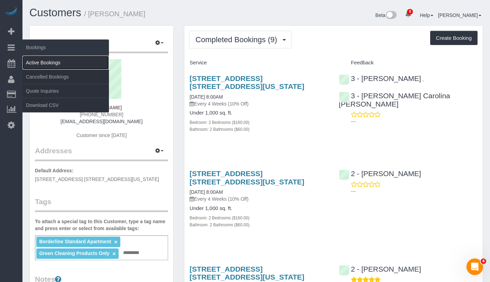
click at [43, 59] on link "Active Bookings" at bounding box center [65, 63] width 86 height 14
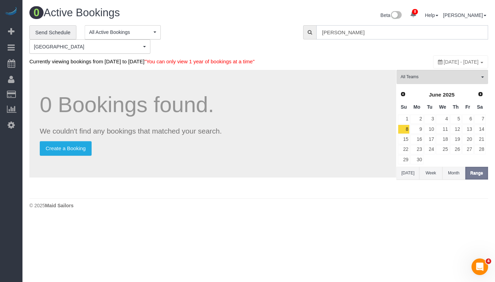
click at [360, 33] on input "[PERSON_NAME]" at bounding box center [403, 32] width 172 height 14
paste input "text"
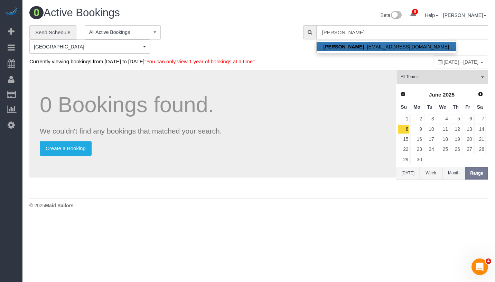
click at [350, 46] on strong "[PERSON_NAME]" at bounding box center [344, 47] width 40 height 6
type input "[EMAIL_ADDRESS][DOMAIN_NAME]"
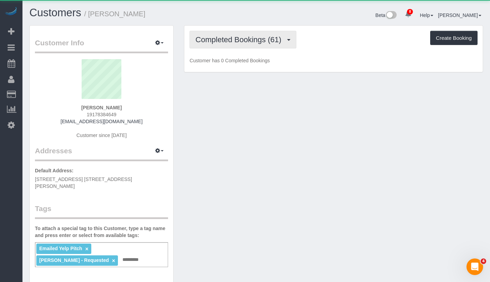
click at [221, 35] on span "Completed Bookings (61)" at bounding box center [239, 39] width 89 height 9
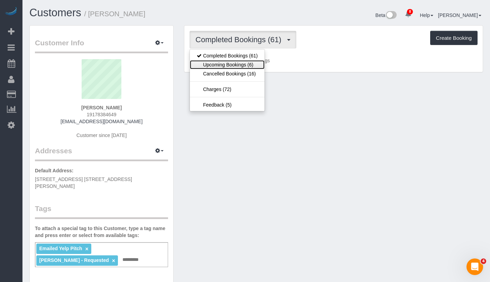
click at [226, 62] on link "Upcoming Bookings (6)" at bounding box center [227, 64] width 75 height 9
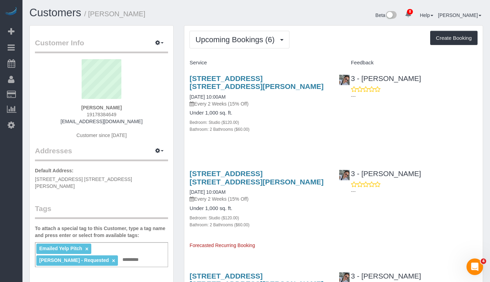
click at [199, 20] on div "Customers / Fabiana Berg" at bounding box center [140, 14] width 232 height 15
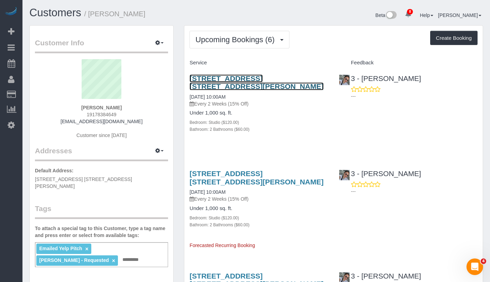
click at [258, 81] on link "78-12 35th Avenue, Apt. 4n, Jackson Heights, NY 11372" at bounding box center [257, 82] width 134 height 16
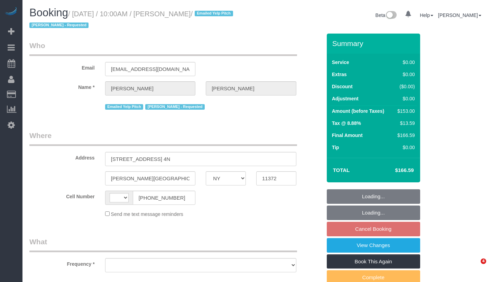
select select "NY"
select select "string:US"
select select "object:672"
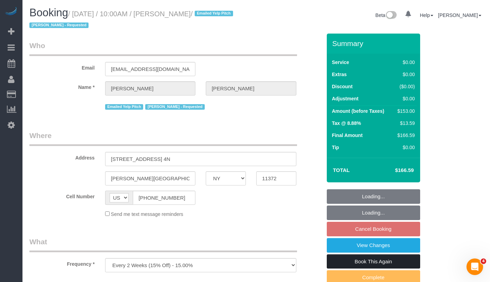
select select "spot3"
select select "number:89"
select select "number:90"
select select "number:15"
select select "number:5"
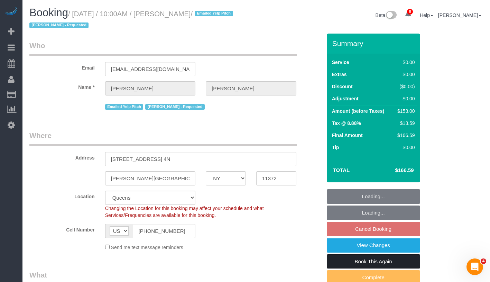
select select "string:stripe-pm_1JDWDm4VGloSiKo7oIyGWjZ6"
select select "object:852"
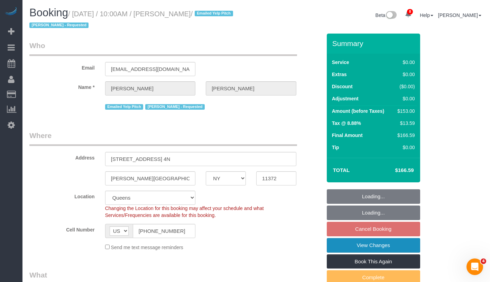
select select "2"
click at [404, 245] on link "View Changes" at bounding box center [373, 245] width 93 height 15
select select "2"
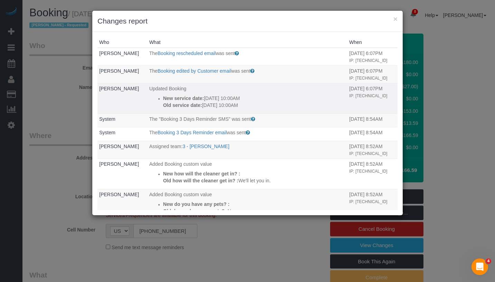
drag, startPoint x: 148, startPoint y: 93, endPoint x: 265, endPoint y: 102, distance: 117.3
click at [265, 102] on td "Updated Booking New service date: 09/11/2025 10:00AM Old service date: 09/04/20…" at bounding box center [248, 98] width 200 height 30
copy div "New service date: 09/11/2025 10:00AM Old service date: 09/04/2025 10:00AM"
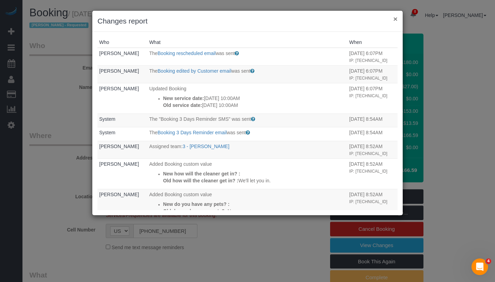
click at [395, 18] on button "×" at bounding box center [396, 18] width 4 height 7
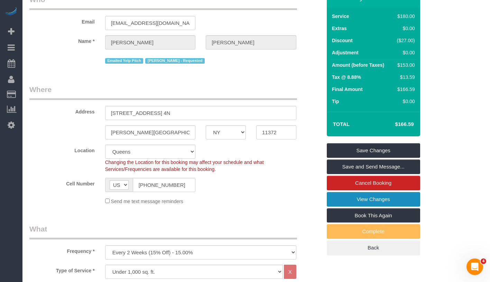
scroll to position [13, 0]
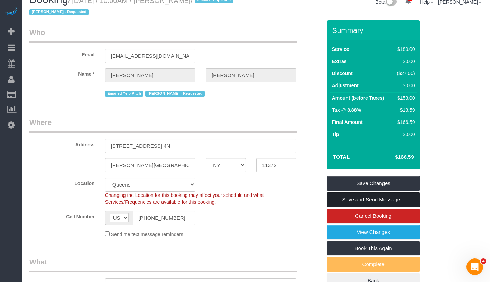
click at [405, 198] on link "Save and Send Message..." at bounding box center [373, 199] width 93 height 15
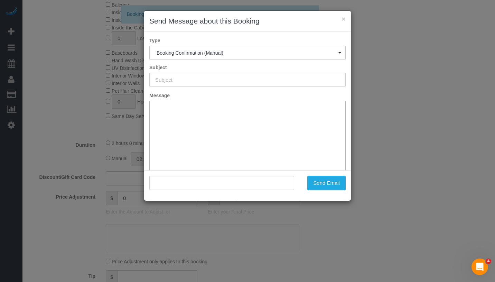
scroll to position [0, 0]
type input "Cleaning Confirmed for 09/11/2025 at 10:00am"
type input ""Fabiana Berg" <fabster21@aol.com>"
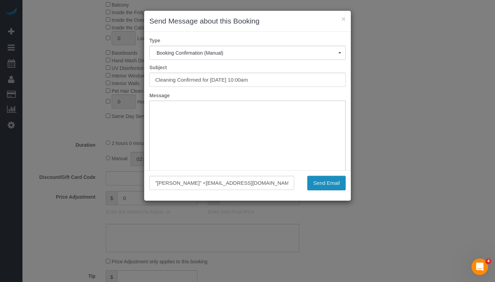
click at [330, 182] on button "Send Email" at bounding box center [327, 183] width 38 height 15
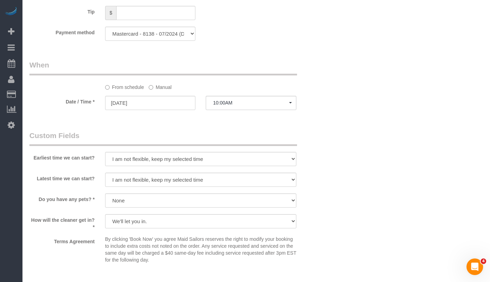
scroll to position [866, 0]
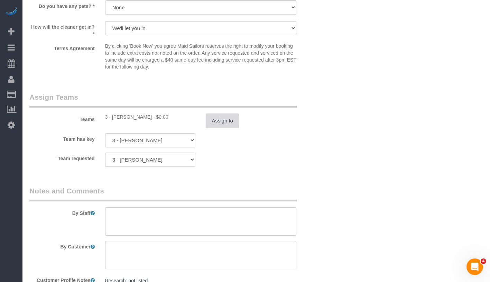
click at [219, 125] on button "Assign to" at bounding box center [222, 120] width 33 height 15
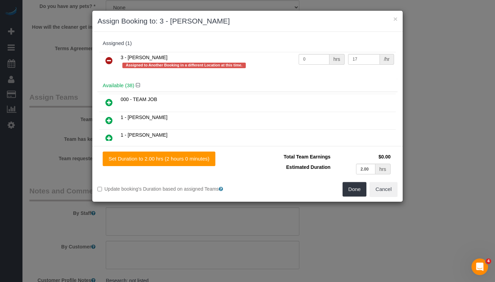
click at [108, 57] on icon at bounding box center [109, 60] width 7 height 8
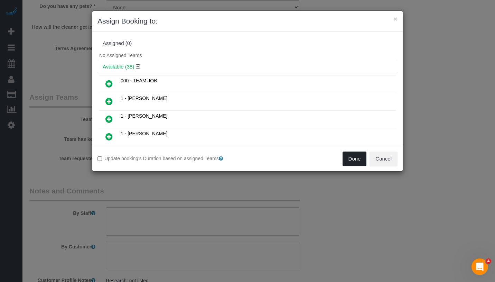
click at [348, 159] on button "Done" at bounding box center [355, 159] width 24 height 15
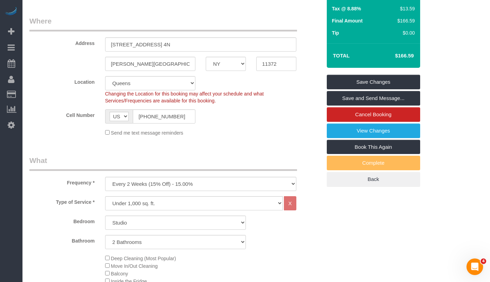
scroll to position [76, 0]
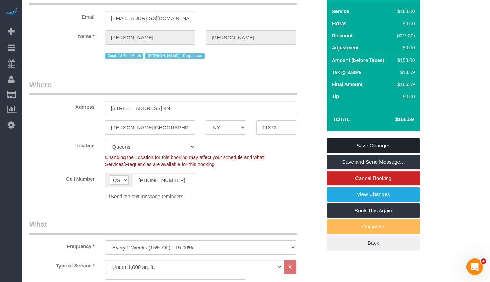
click at [392, 146] on link "Save Changes" at bounding box center [373, 145] width 93 height 15
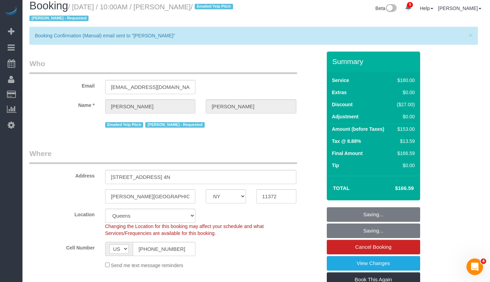
scroll to position [0, 0]
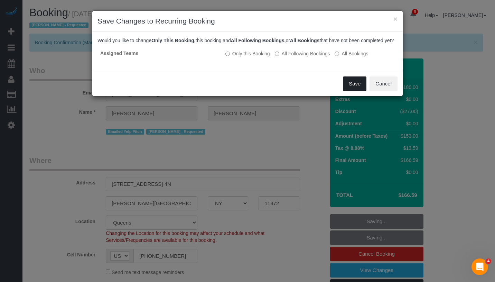
click at [355, 85] on button "Save" at bounding box center [355, 83] width 24 height 15
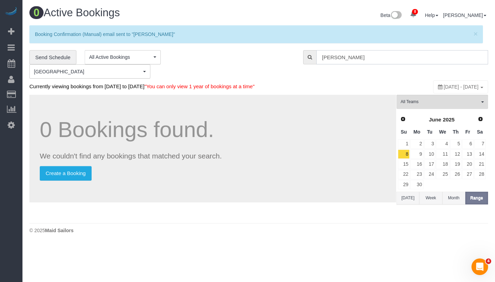
click at [395, 60] on input "[PERSON_NAME]" at bounding box center [403, 57] width 172 height 14
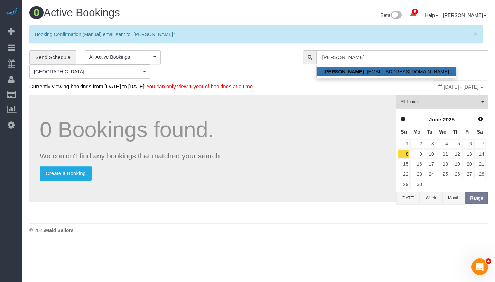
click at [373, 71] on link "[PERSON_NAME] - [EMAIL_ADDRESS][DOMAIN_NAME]" at bounding box center [386, 71] width 139 height 9
type input "[EMAIL_ADDRESS][DOMAIN_NAME]"
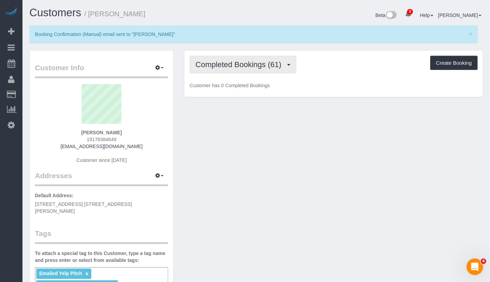
click at [238, 68] on span "Completed Bookings (61)" at bounding box center [239, 64] width 89 height 9
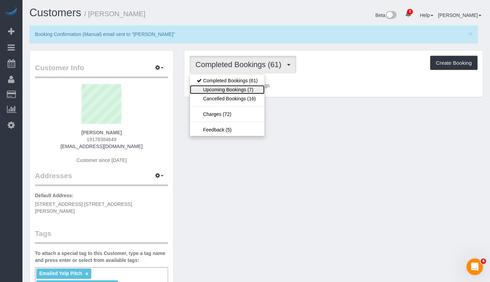
click at [235, 91] on link "Upcoming Bookings (7)" at bounding box center [227, 89] width 75 height 9
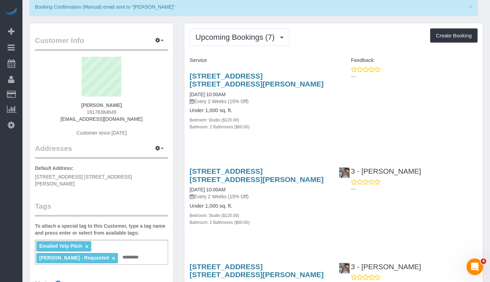
scroll to position [15, 0]
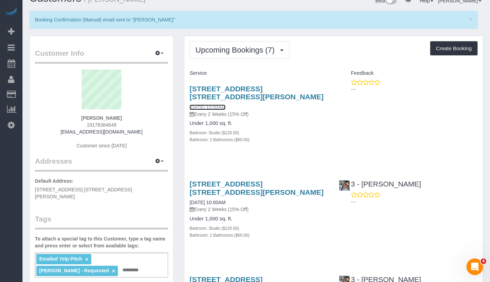
click at [226, 106] on link "[DATE] 10:00AM" at bounding box center [208, 107] width 36 height 6
drag, startPoint x: 187, startPoint y: 83, endPoint x: 261, endPoint y: 98, distance: 75.6
click at [261, 98] on div "78-12 35th Avenue, Apt. 4n, Jackson Heights, NY 11372 09/11/2025 10:00AM Every …" at bounding box center [258, 118] width 149 height 78
copy link "[STREET_ADDRESS] [STREET_ADDRESS][PERSON_NAME]"
click at [137, 98] on sui-profile-pic at bounding box center [101, 92] width 123 height 45
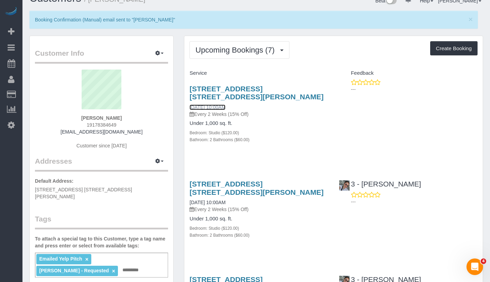
click at [221, 104] on link "[DATE] 10:00AM" at bounding box center [208, 107] width 36 height 6
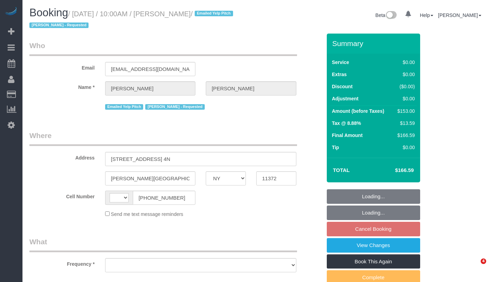
select select "NY"
select select "object:443"
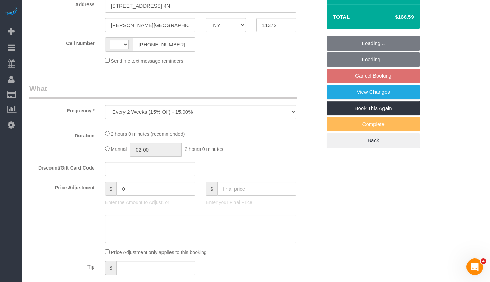
select select "string:[GEOGRAPHIC_DATA]"
select select "string:stripe-pm_1JDWDm4VGloSiKo7oIyGWjZ6"
select select "2"
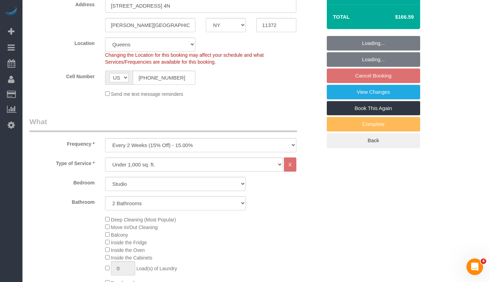
select select "spot3"
select select "number:89"
select select "number:90"
select select "number:15"
select select "number:5"
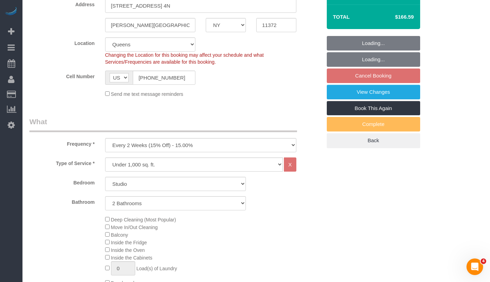
select select "object:952"
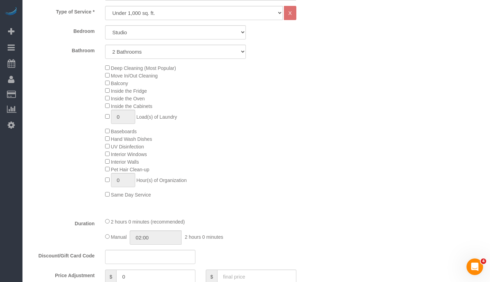
select select "2"
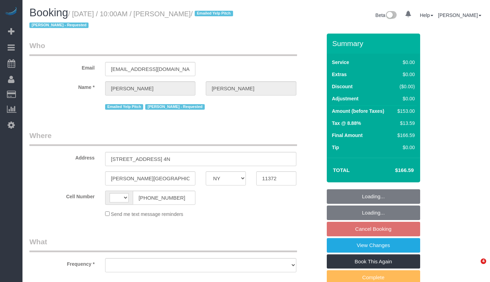
select select "NY"
select select "string:[GEOGRAPHIC_DATA]"
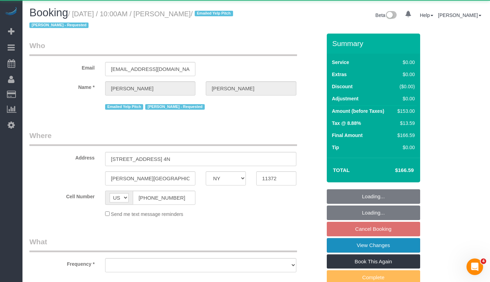
select select "string:stripe-pm_1JDWDm4VGloSiKo7oIyGWjZ6"
select select "object:694"
select select "number:89"
select select "number:90"
select select "number:15"
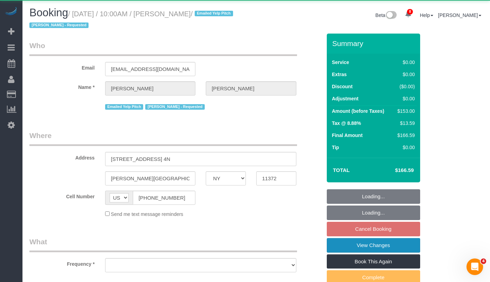
select select "number:5"
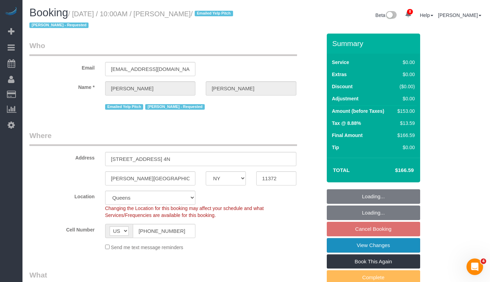
click at [411, 247] on link "View Changes" at bounding box center [373, 245] width 93 height 15
select select "2"
select select "spot3"
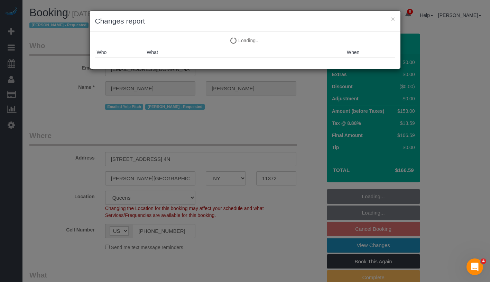
select select "object:1340"
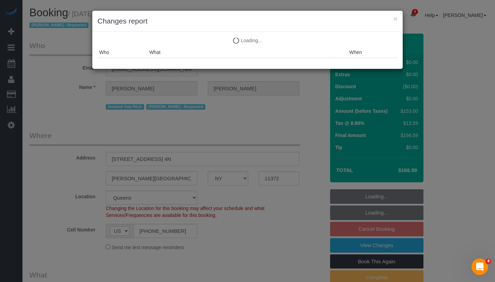
select select "2"
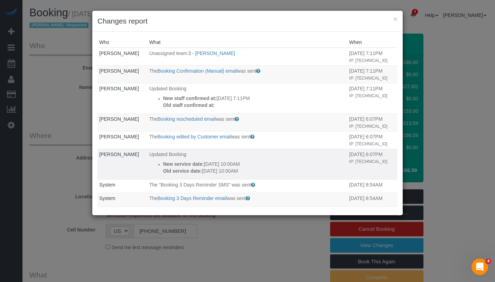
drag, startPoint x: 199, startPoint y: 179, endPoint x: 261, endPoint y: 177, distance: 61.9
click at [261, 167] on p "New service date: [DATE] 10:00AM" at bounding box center [254, 164] width 183 height 7
copy p "[DATE] 10:00AM"
click at [394, 20] on button "×" at bounding box center [396, 18] width 4 height 7
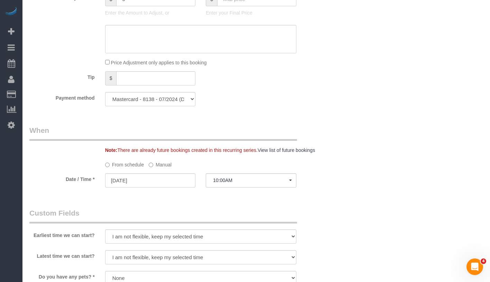
scroll to position [603, 0]
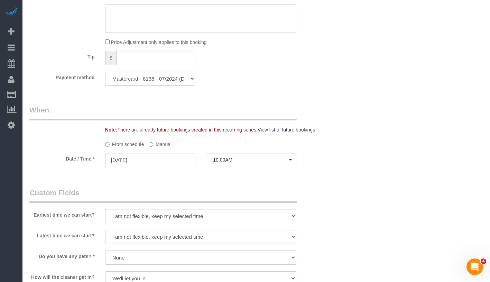
click at [159, 144] on label "Manual" at bounding box center [160, 142] width 23 height 9
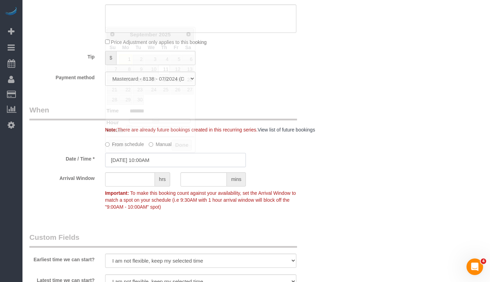
click at [181, 161] on input "[DATE] 10:00AM" at bounding box center [175, 160] width 141 height 14
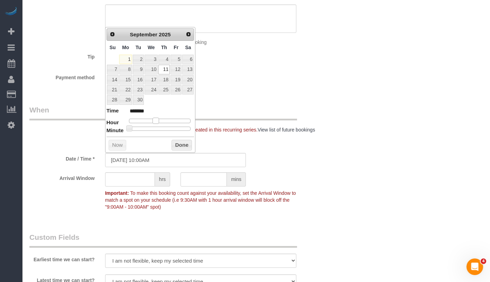
type input "[DATE] 11:00AM"
type input "*******"
click at [156, 120] on span at bounding box center [158, 121] width 6 height 6
click at [181, 143] on button "Done" at bounding box center [182, 145] width 20 height 11
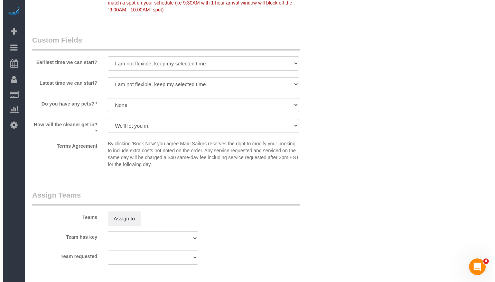
scroll to position [863, 0]
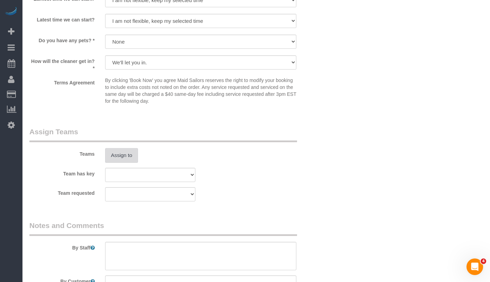
click at [112, 160] on button "Assign to" at bounding box center [121, 155] width 33 height 15
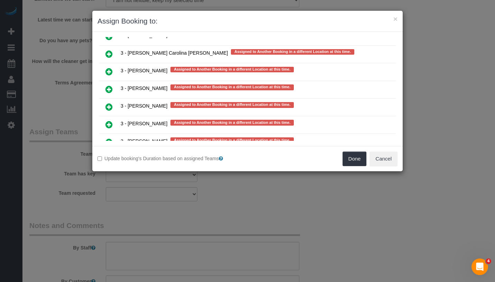
scroll to position [1245, 0]
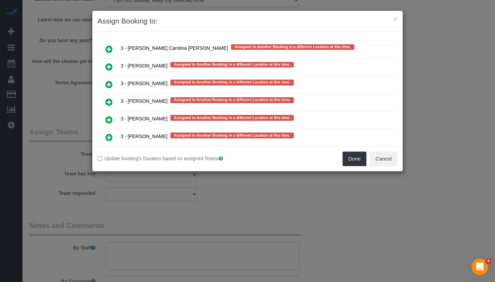
click at [108, 133] on icon at bounding box center [109, 137] width 7 height 8
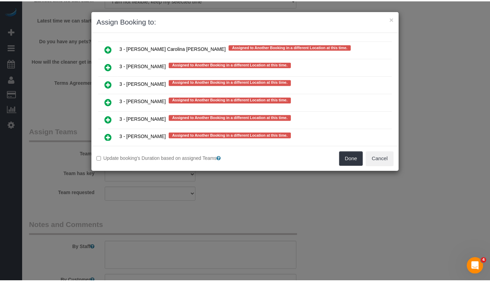
scroll to position [1244, 0]
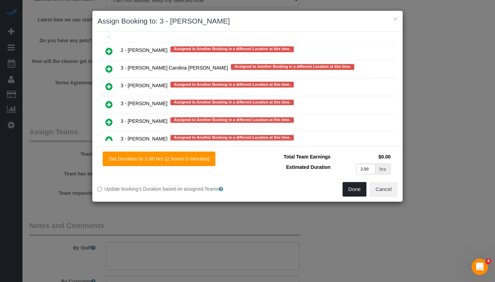
click at [355, 188] on button "Done" at bounding box center [355, 189] width 24 height 15
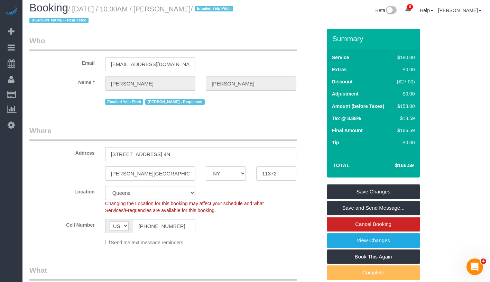
scroll to position [0, 0]
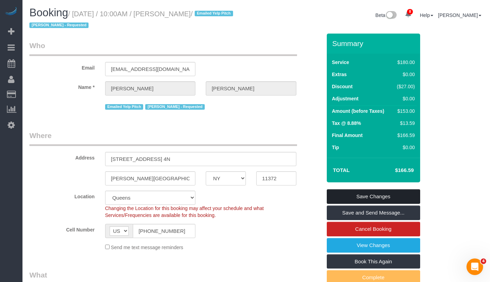
click at [387, 197] on link "Save Changes" at bounding box center [373, 196] width 93 height 15
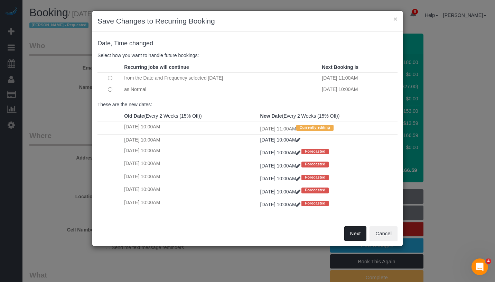
click at [350, 236] on button "Next" at bounding box center [356, 233] width 22 height 15
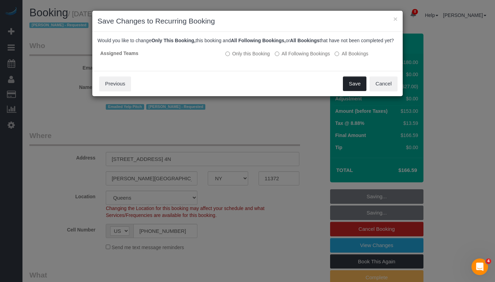
click at [356, 91] on button "Save" at bounding box center [355, 83] width 24 height 15
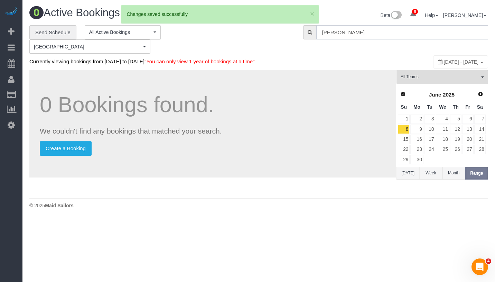
click at [387, 32] on input "[PERSON_NAME]" at bounding box center [403, 32] width 172 height 14
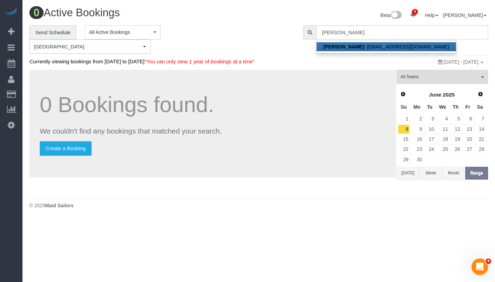
click at [384, 45] on link "[PERSON_NAME] - [EMAIL_ADDRESS][DOMAIN_NAME]" at bounding box center [386, 46] width 139 height 9
type input "[EMAIL_ADDRESS][DOMAIN_NAME]"
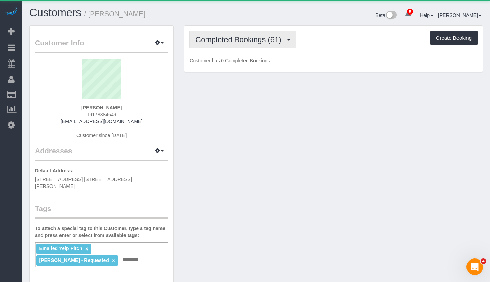
click at [211, 36] on span "Completed Bookings (61)" at bounding box center [239, 39] width 89 height 9
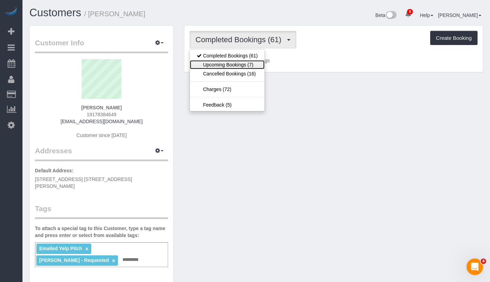
click at [221, 66] on link "Upcoming Bookings (7)" at bounding box center [227, 64] width 75 height 9
